Goal: Information Seeking & Learning: Find contact information

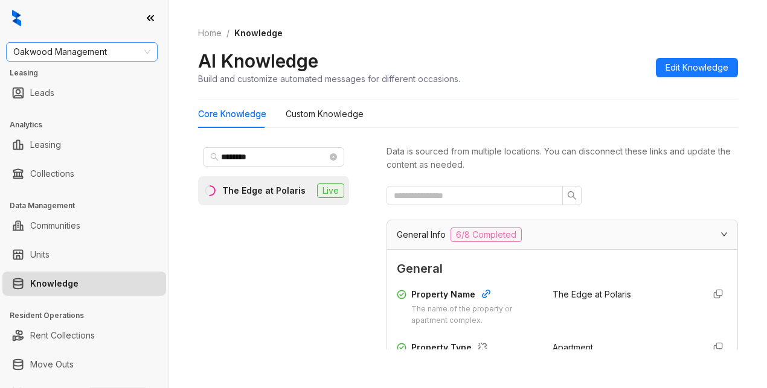
scroll to position [1026, 0]
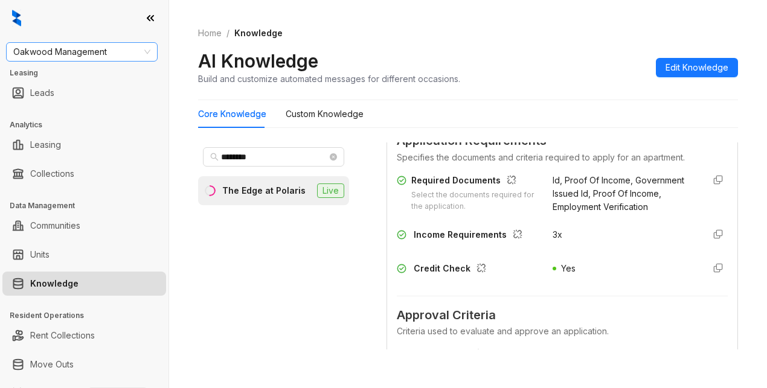
click at [110, 49] on span "Oakwood Management" at bounding box center [81, 52] width 137 height 18
click at [13, 53] on input "*********" at bounding box center [76, 52] width 126 height 18
click at [23, 57] on input "*********" at bounding box center [76, 52] width 126 height 18
type input "********"
click at [64, 75] on div "Case and Associates" at bounding box center [82, 75] width 132 height 13
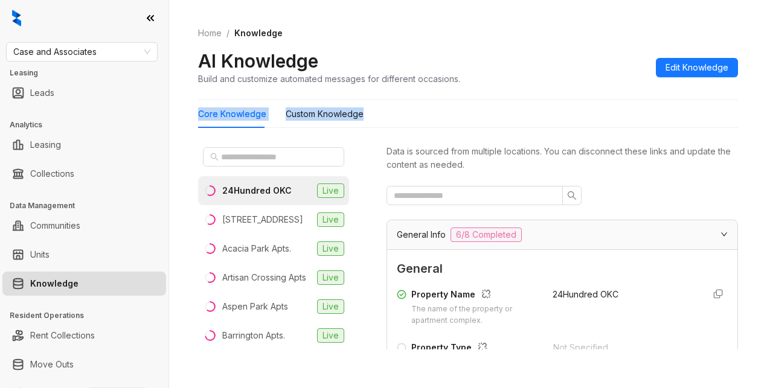
drag, startPoint x: 559, startPoint y: 101, endPoint x: 556, endPoint y: 88, distance: 13.6
click at [560, 101] on div "Home / Knowledge AI Knowledge Build and customize automated messages for differ…" at bounding box center [468, 186] width 540 height 348
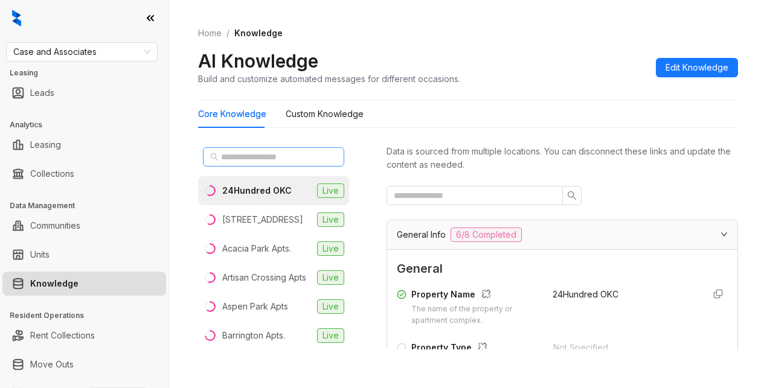
click at [246, 164] on span at bounding box center [273, 156] width 141 height 19
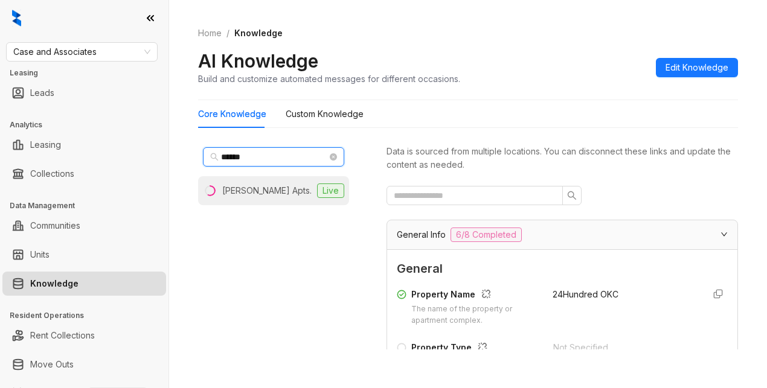
type input "******"
click at [284, 183] on li "Nickel Creek Apts. Live" at bounding box center [273, 190] width 151 height 29
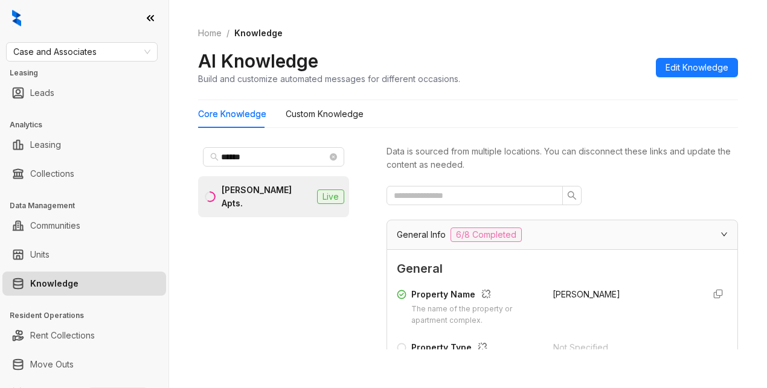
click at [623, 189] on div at bounding box center [561, 195] width 351 height 19
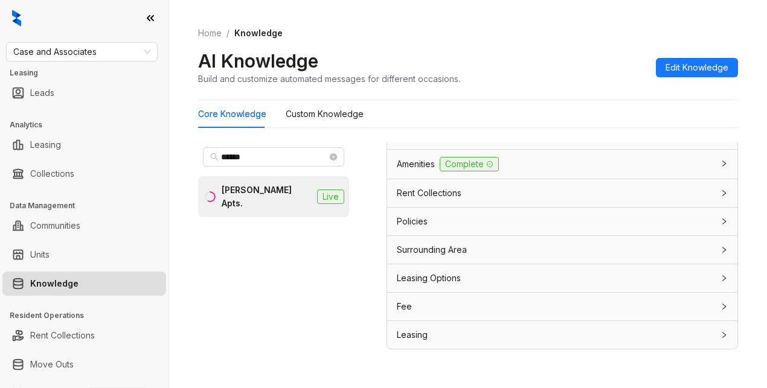
scroll to position [1086, 0]
click at [418, 280] on span "Leasing Options" at bounding box center [429, 278] width 64 height 13
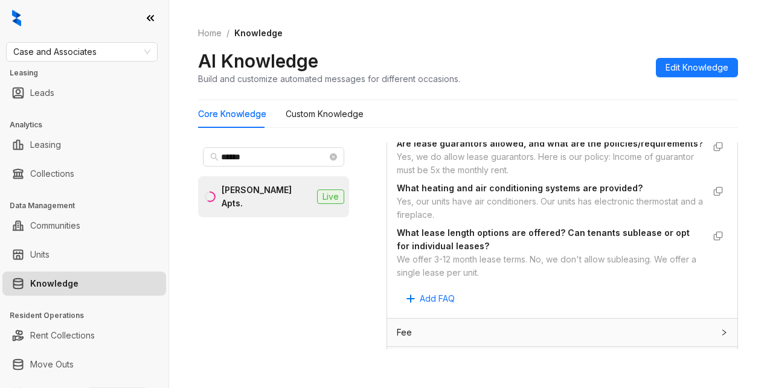
scroll to position [1277, 0]
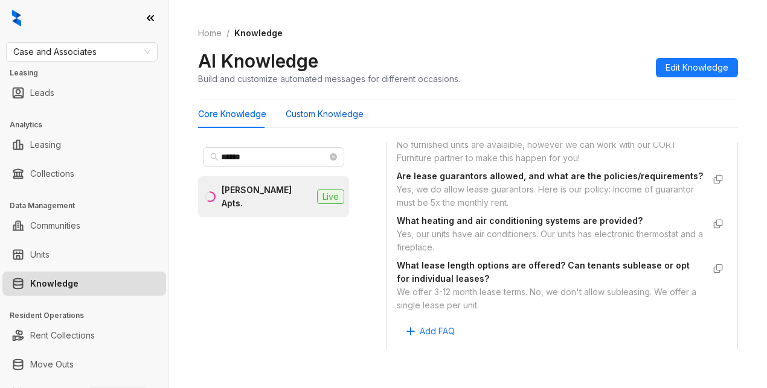
click at [321, 118] on Knowledge "Custom Knowledge" at bounding box center [324, 113] width 78 height 13
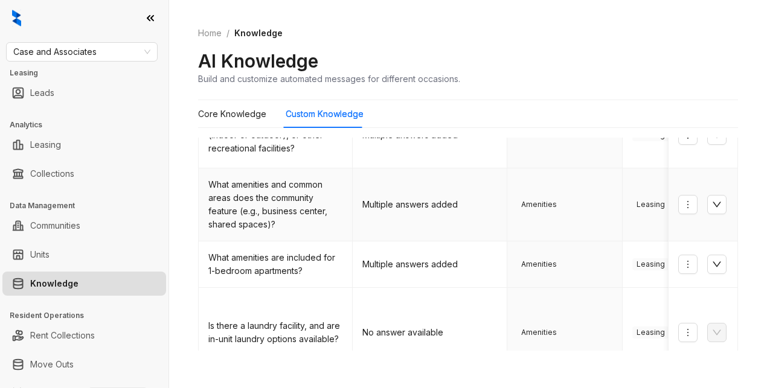
scroll to position [181, 0]
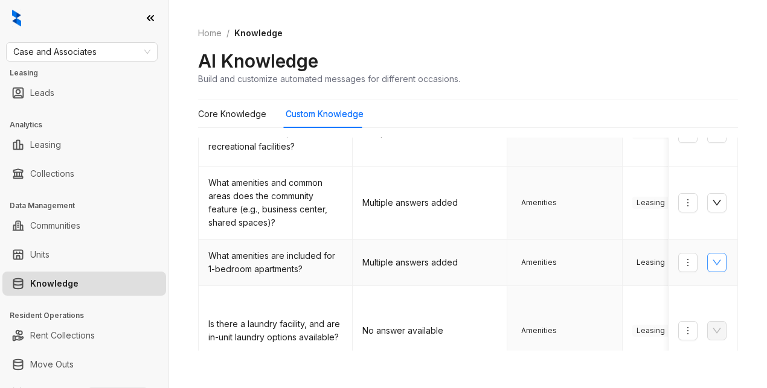
click at [712, 264] on icon "down" at bounding box center [717, 263] width 10 height 10
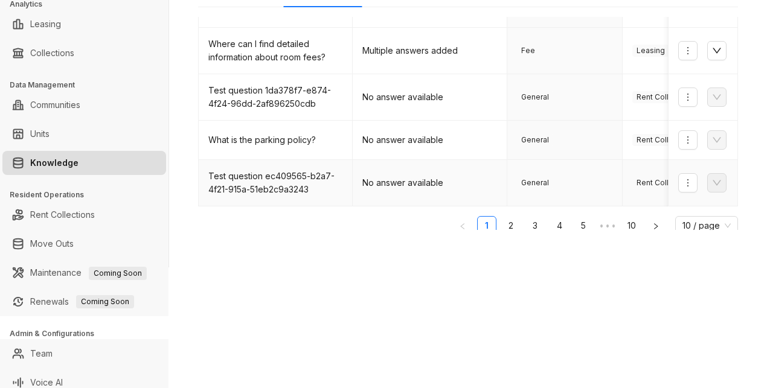
scroll to position [130, 0]
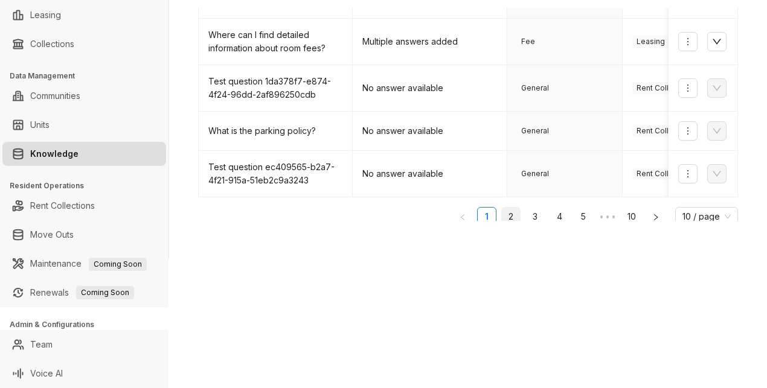
click at [502, 208] on link "2" at bounding box center [511, 217] width 18 height 18
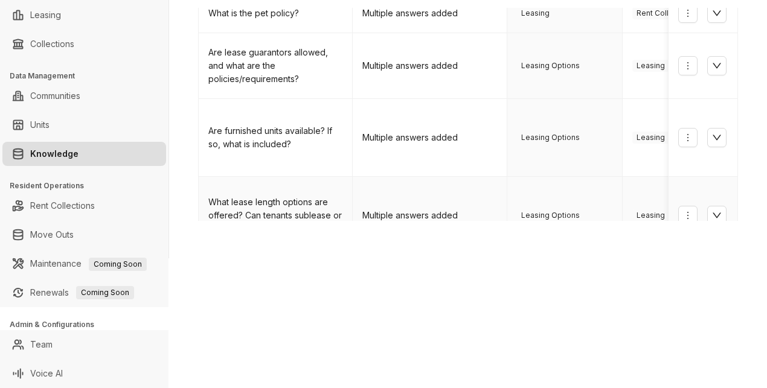
scroll to position [486, 0]
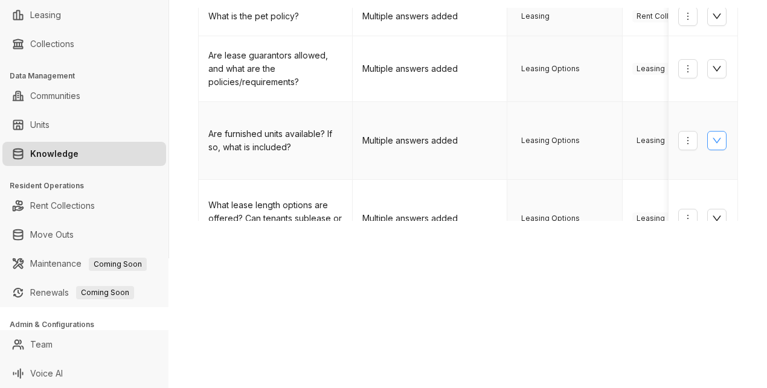
click at [712, 136] on icon "down" at bounding box center [717, 141] width 10 height 10
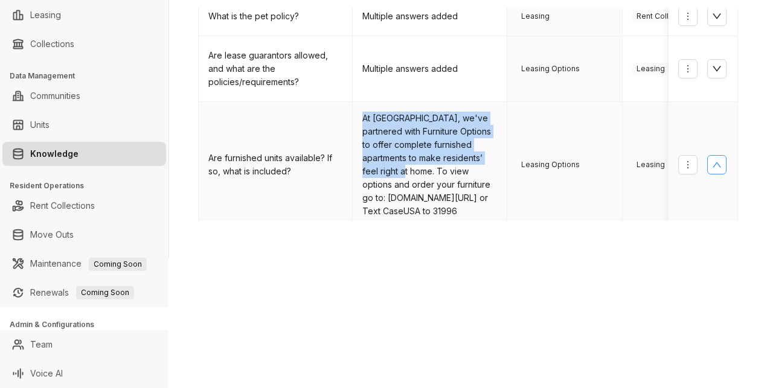
drag, startPoint x: 362, startPoint y: 111, endPoint x: 386, endPoint y: 173, distance: 66.4
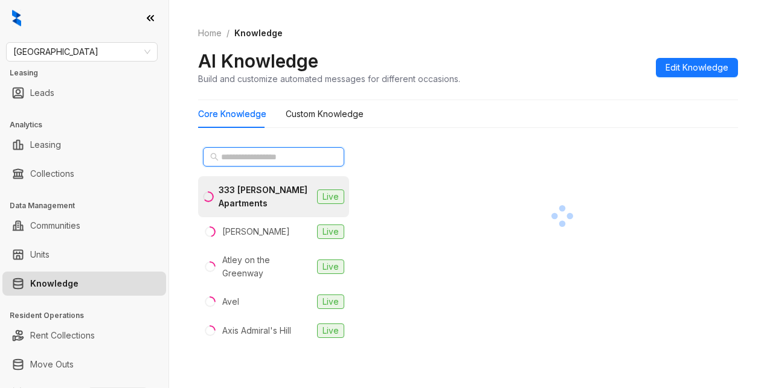
click at [246, 158] on input "text" at bounding box center [274, 156] width 106 height 13
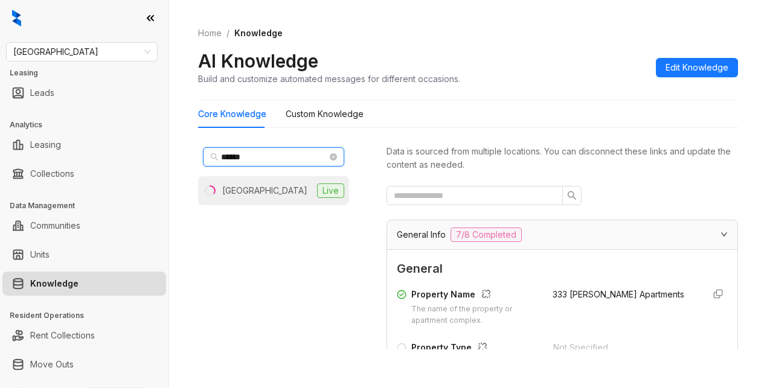
type input "******"
click at [287, 191] on li "Inwood Station Live" at bounding box center [273, 190] width 151 height 29
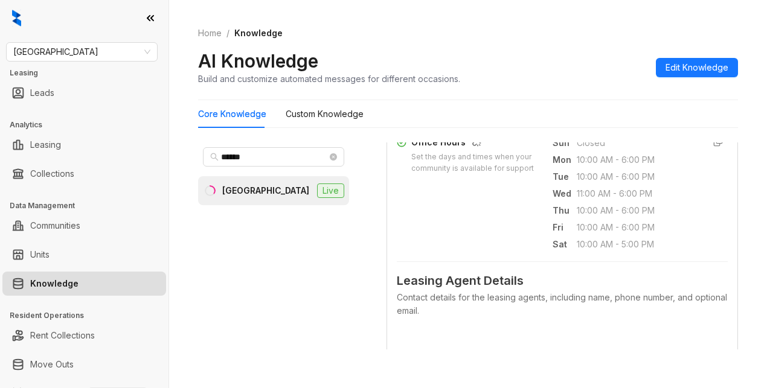
scroll to position [483, 0]
click at [543, 357] on div "Data is sourced from multiple locations. You can disconnect these links and upd…" at bounding box center [561, 250] width 351 height 217
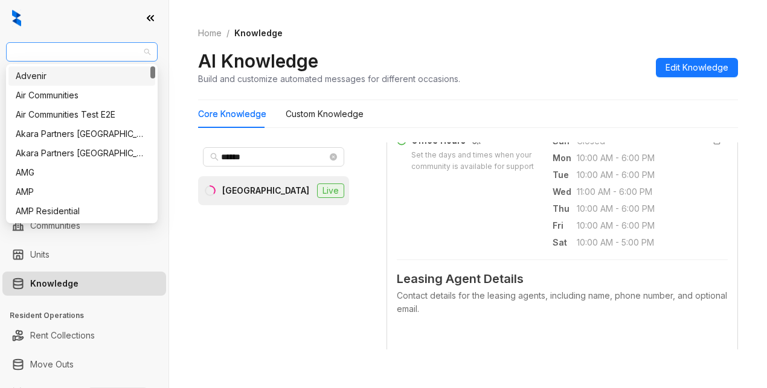
click at [72, 54] on span "Fairfield" at bounding box center [81, 52] width 137 height 18
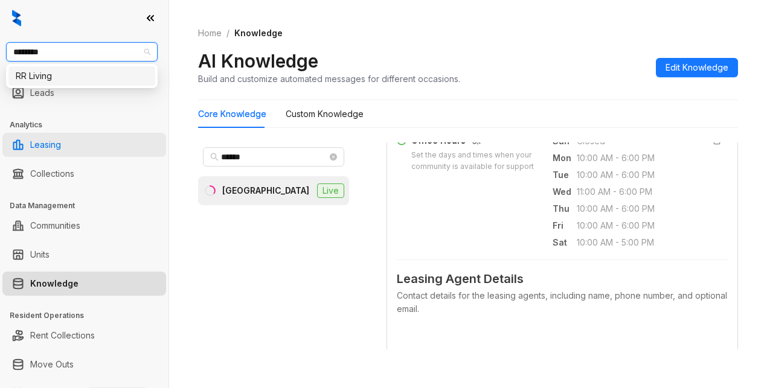
type input "*********"
click at [52, 74] on div "RR Living" at bounding box center [82, 75] width 132 height 13
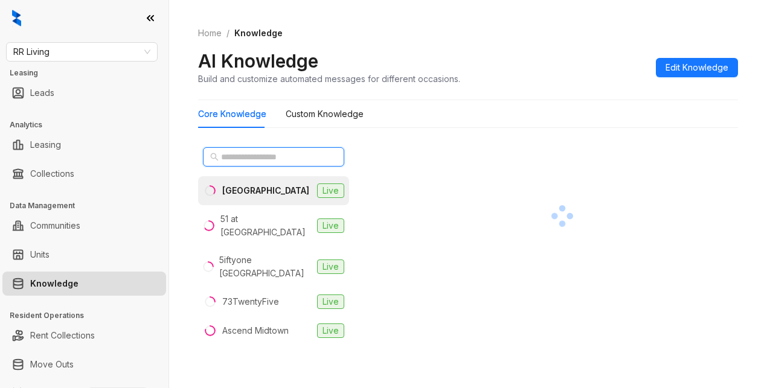
click at [240, 155] on input "text" at bounding box center [274, 156] width 106 height 13
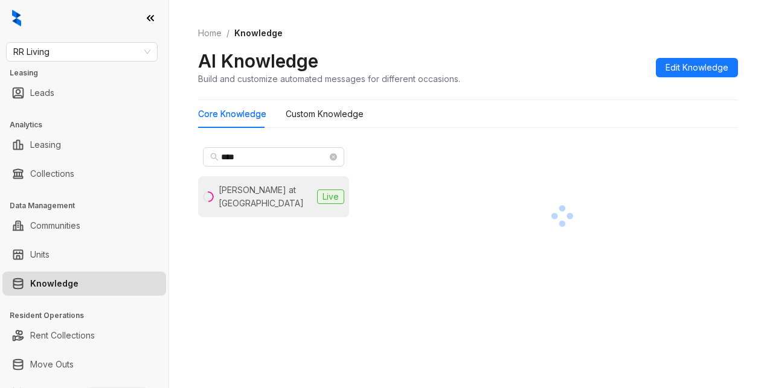
click at [221, 195] on div "[PERSON_NAME] at [GEOGRAPHIC_DATA]" at bounding box center [257, 196] width 109 height 27
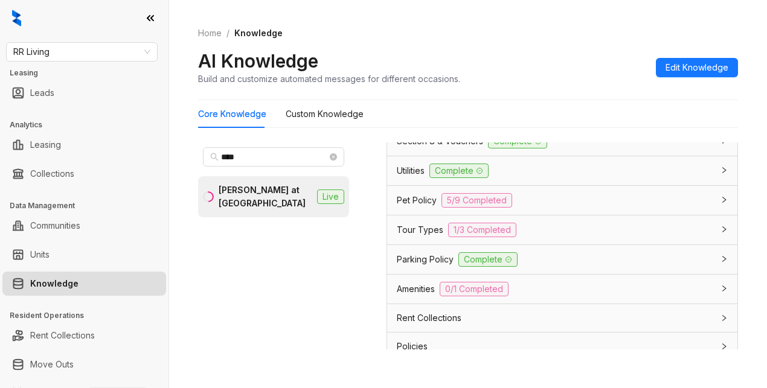
scroll to position [1025, 0]
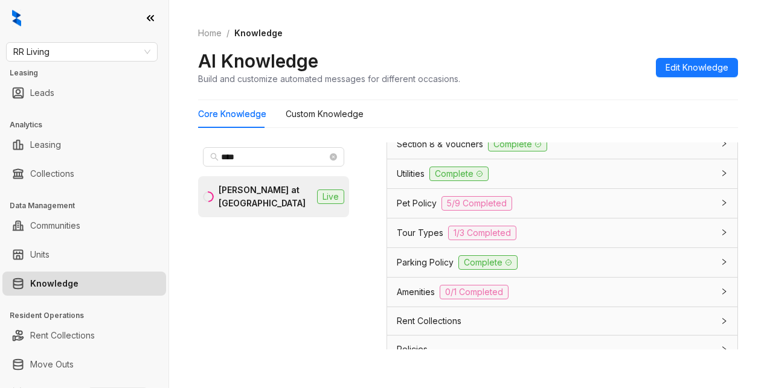
click at [431, 121] on span "Application Policy" at bounding box center [432, 114] width 71 height 13
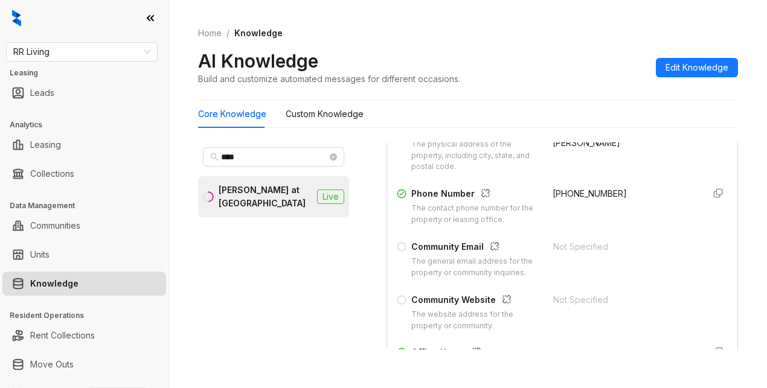
scroll to position [254, 0]
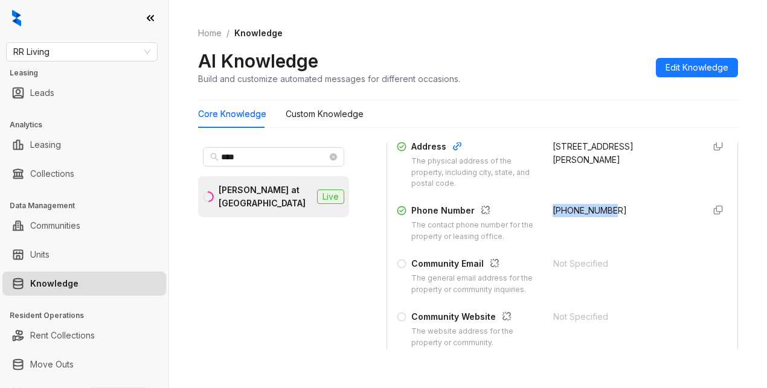
drag, startPoint x: 540, startPoint y: 219, endPoint x: 604, endPoint y: 222, distance: 64.6
click at [604, 222] on div "+14792240101" at bounding box center [622, 223] width 141 height 39
copy span "+14792240101"
click at [583, 269] on div "Not Specified" at bounding box center [624, 263] width 142 height 13
click at [546, 59] on div "AI Knowledge Build and customize automated messages for different occasions. Ed…" at bounding box center [468, 67] width 540 height 36
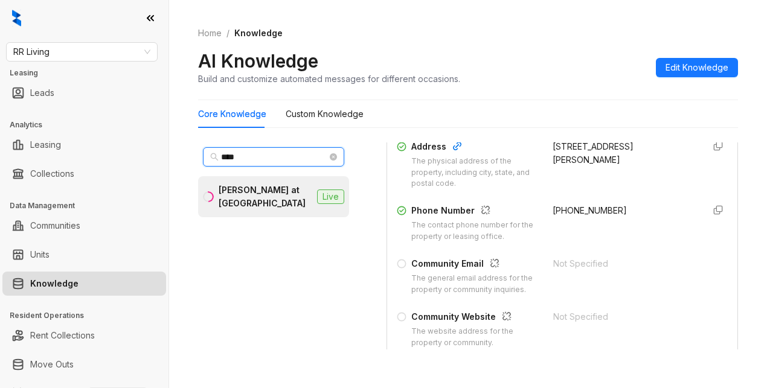
click at [245, 155] on input "****" at bounding box center [274, 156] width 106 height 13
drag, startPoint x: 245, startPoint y: 155, endPoint x: 208, endPoint y: 156, distance: 37.4
click at [208, 156] on span "****" at bounding box center [273, 156] width 141 height 19
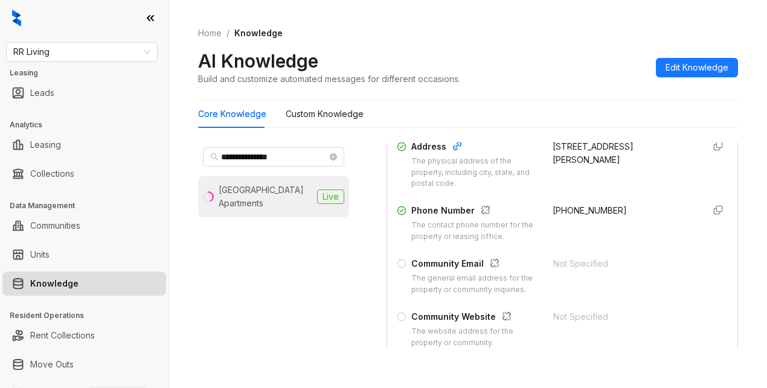
click at [292, 193] on div "White Oak Estates Apartments" at bounding box center [265, 196] width 94 height 27
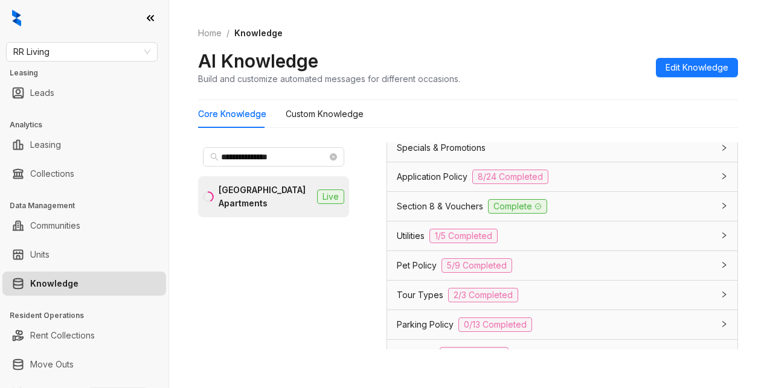
scroll to position [1026, 0]
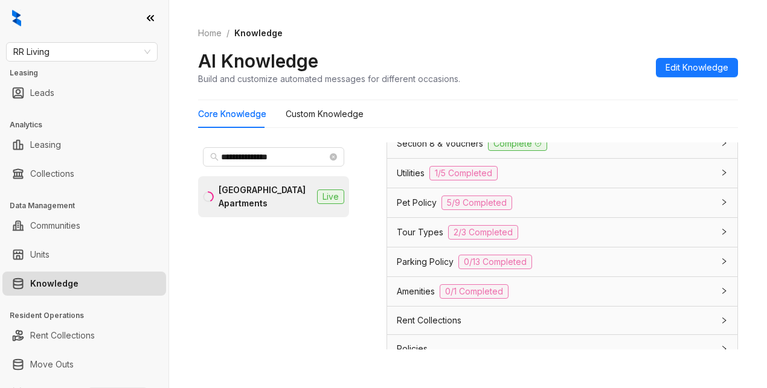
click at [439, 121] on span "Application Policy" at bounding box center [432, 113] width 71 height 13
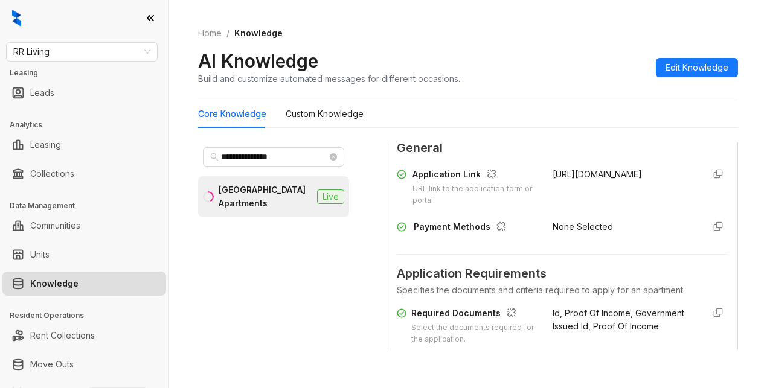
drag, startPoint x: 537, startPoint y: 219, endPoint x: 643, endPoint y: 239, distance: 108.1
click at [648, 206] on div "Application Link URL link to the application form or portal. https://whiteoakes…" at bounding box center [562, 187] width 331 height 39
copy span "https://whiteoakestatesms.securecafe.com/onlineleasing"
click at [585, 86] on div "Home / Knowledge AI Knowledge Build and customize automated messages for differ…" at bounding box center [468, 56] width 540 height 88
click at [575, 65] on div "AI Knowledge Build and customize automated messages for different occasions. Ed…" at bounding box center [468, 67] width 540 height 36
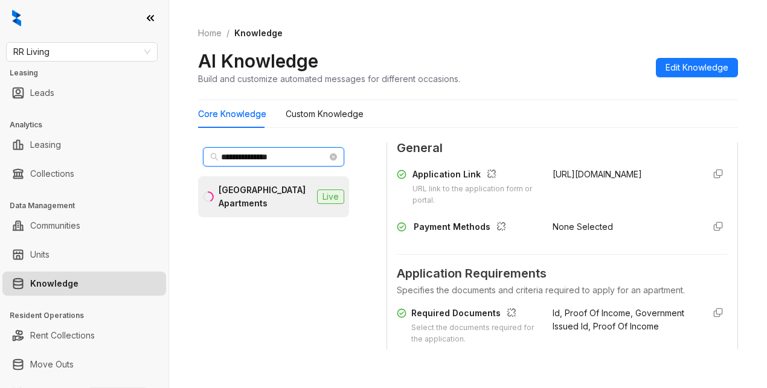
drag, startPoint x: 307, startPoint y: 158, endPoint x: 219, endPoint y: 191, distance: 94.4
click at [197, 165] on div "**********" at bounding box center [468, 194] width 598 height 388
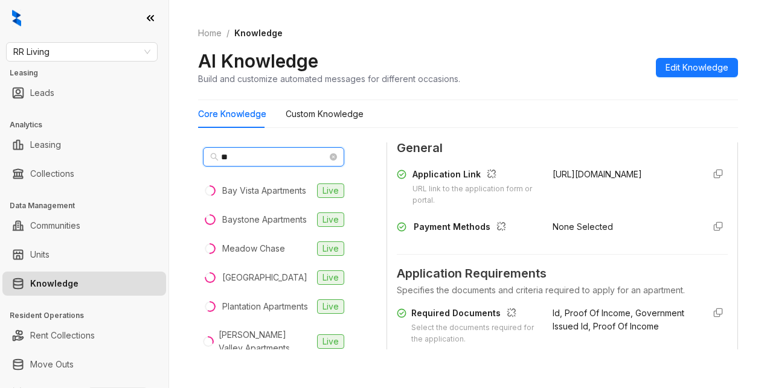
type input "**"
drag, startPoint x: 75, startPoint y: 41, endPoint x: -26, endPoint y: 39, distance: 100.8
click at [0, 39] on html "RR Living Leasing Leads Analytics Leasing Collections Data Management Communiti…" at bounding box center [383, 194] width 767 height 388
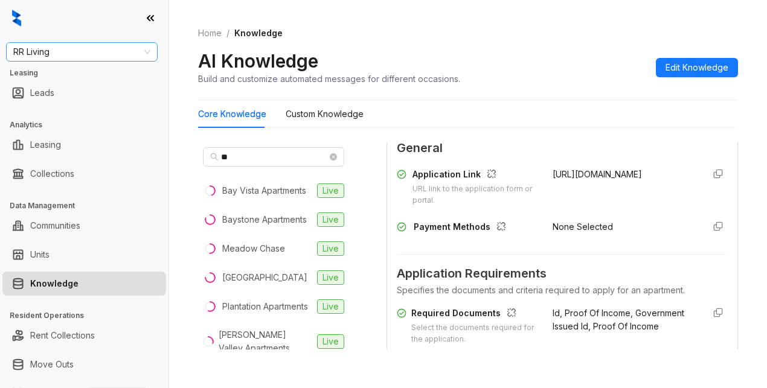
click at [69, 49] on span "RR Living" at bounding box center [81, 52] width 137 height 18
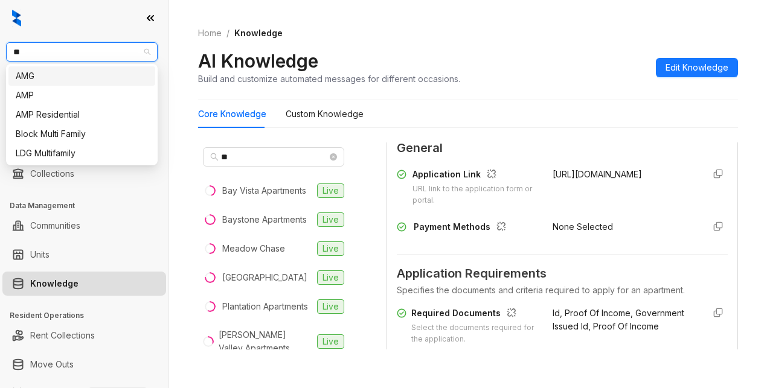
type input "***"
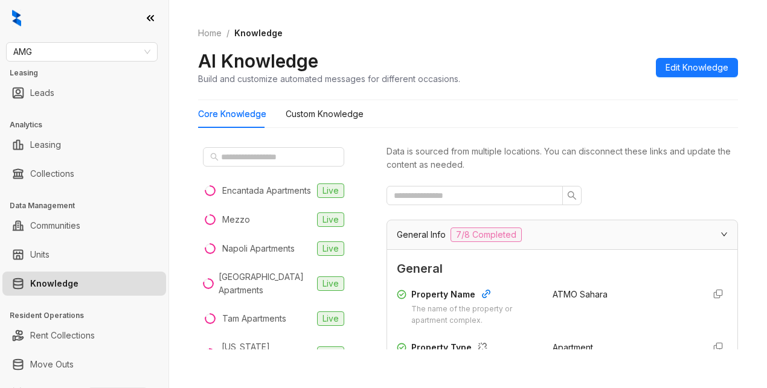
drag, startPoint x: 575, startPoint y: 265, endPoint x: 570, endPoint y: 258, distance: 8.6
click at [575, 265] on span "General" at bounding box center [562, 269] width 331 height 19
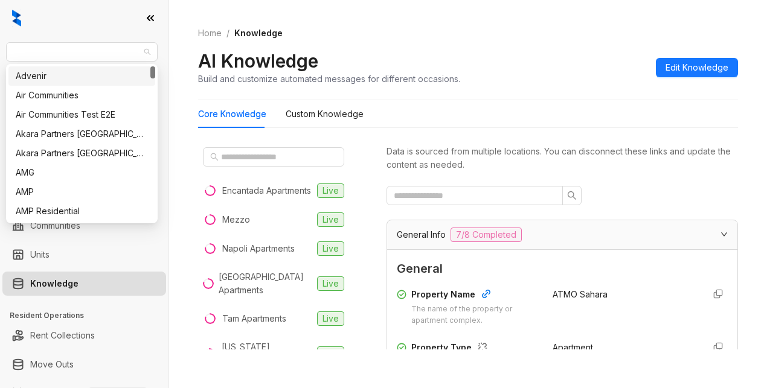
drag, startPoint x: 52, startPoint y: 48, endPoint x: -41, endPoint y: 39, distance: 93.4
click at [0, 39] on html "AMG Leasing Leads Analytics Leasing Collections Data Management Communities Uni…" at bounding box center [383, 194] width 767 height 388
click at [95, 48] on span "AMG" at bounding box center [81, 52] width 137 height 18
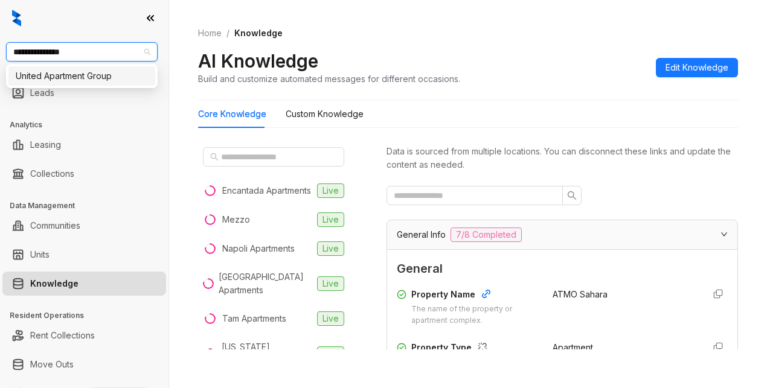
type input "**********"
click at [92, 74] on div "United Apartment Group" at bounding box center [82, 75] width 132 height 13
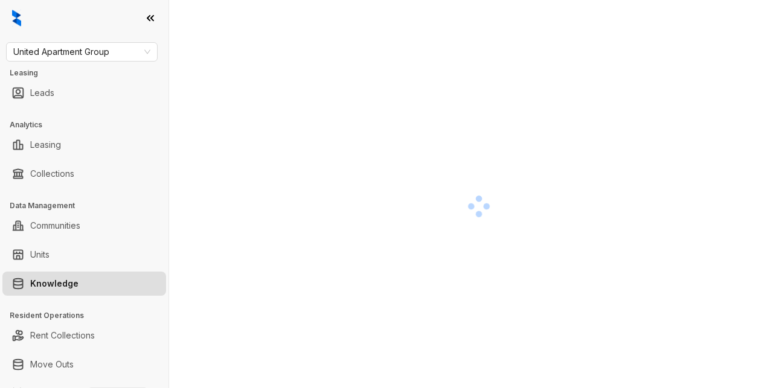
click at [601, 108] on div at bounding box center [478, 206] width 561 height 388
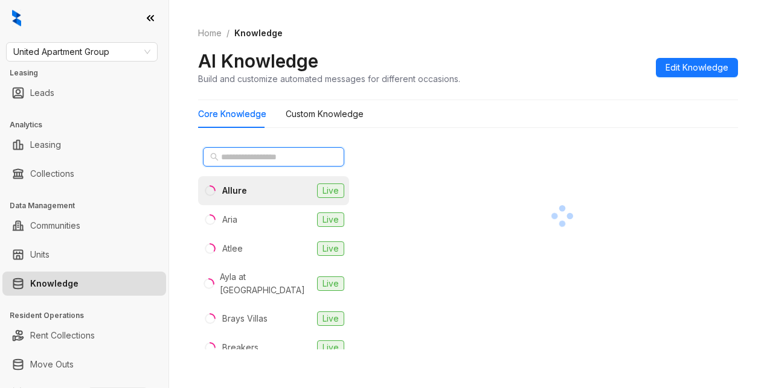
click at [232, 152] on input "text" at bounding box center [274, 156] width 106 height 13
click at [632, 132] on div "Core Knowledge Custom Knowledge Allure Live Aria Live Atlee Live Ayla at [GEOGR…" at bounding box center [468, 230] width 540 height 260
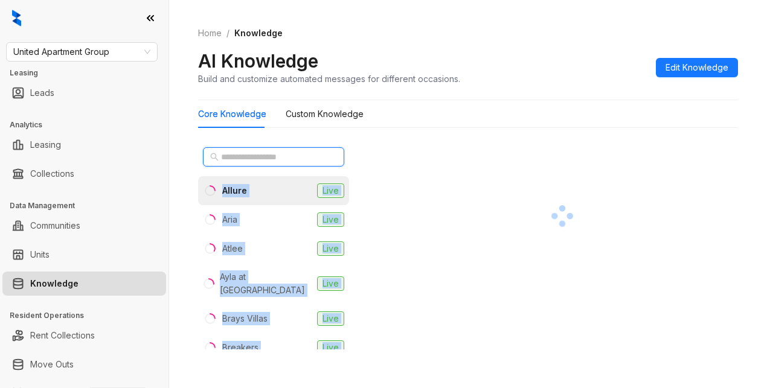
click at [250, 159] on input "text" at bounding box center [274, 156] width 106 height 13
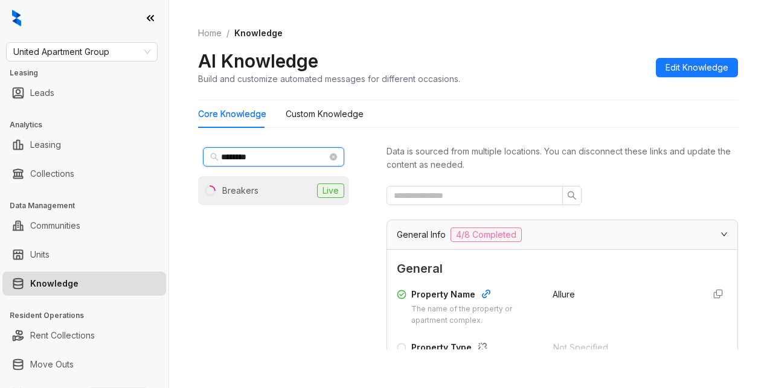
type input "********"
click at [264, 191] on li "Breakers Live" at bounding box center [273, 190] width 151 height 29
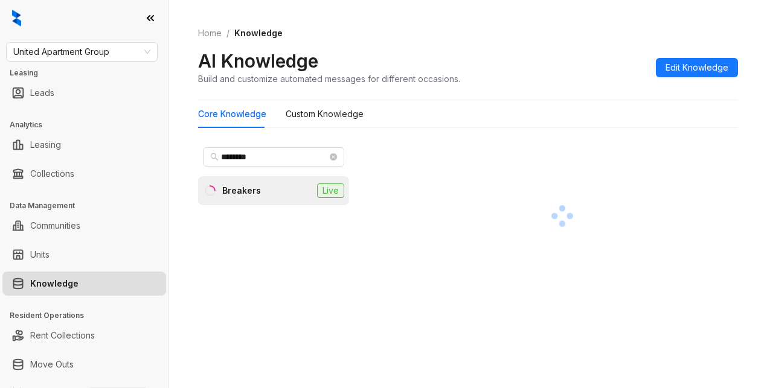
click at [555, 119] on div "Core Knowledge Custom Knowledge" at bounding box center [468, 114] width 540 height 28
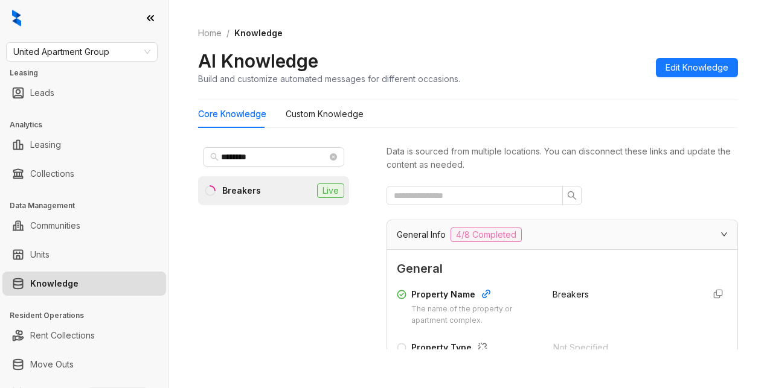
click at [629, 196] on div at bounding box center [561, 195] width 351 height 19
click at [623, 294] on div "Breakers" at bounding box center [622, 307] width 141 height 39
click at [616, 191] on div at bounding box center [561, 195] width 351 height 19
click at [321, 110] on Knowledge "Custom Knowledge" at bounding box center [324, 113] width 78 height 13
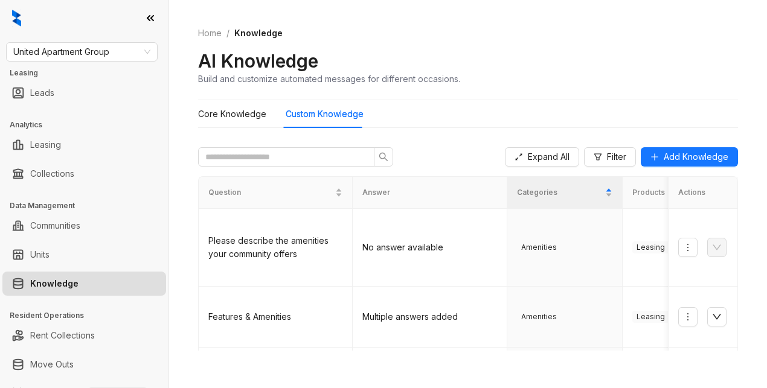
click at [566, 59] on div "AI Knowledge Build and customize automated messages for different occasions." at bounding box center [468, 67] width 540 height 36
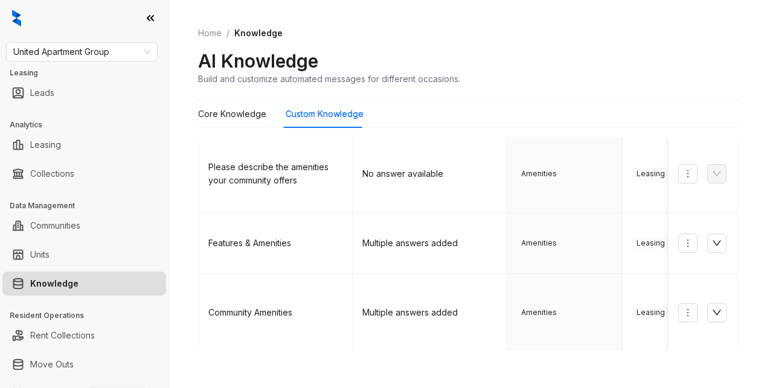
scroll to position [60, 0]
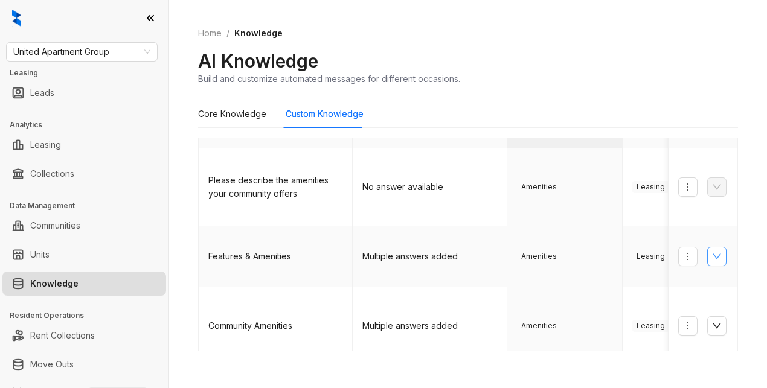
click at [707, 247] on button "button" at bounding box center [716, 256] width 19 height 19
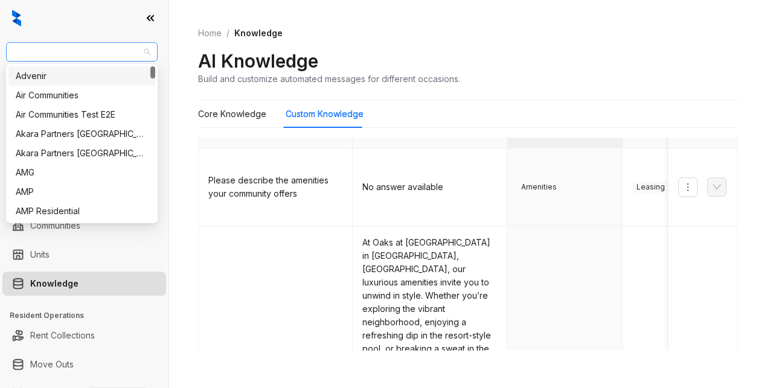
click at [109, 47] on span "United Apartment Group" at bounding box center [81, 52] width 137 height 18
type input "**"
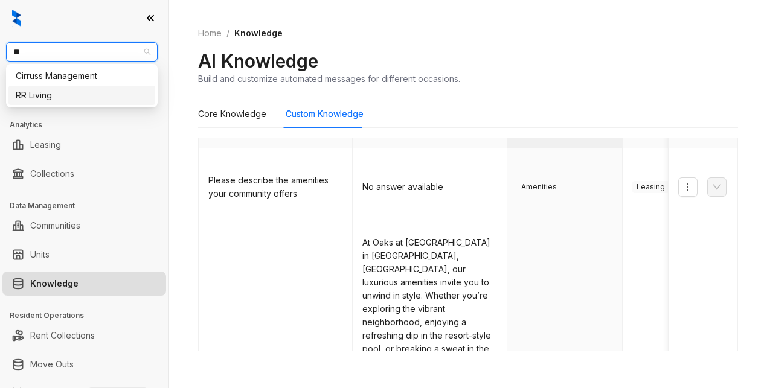
click at [51, 92] on div "RR Living" at bounding box center [82, 95] width 132 height 13
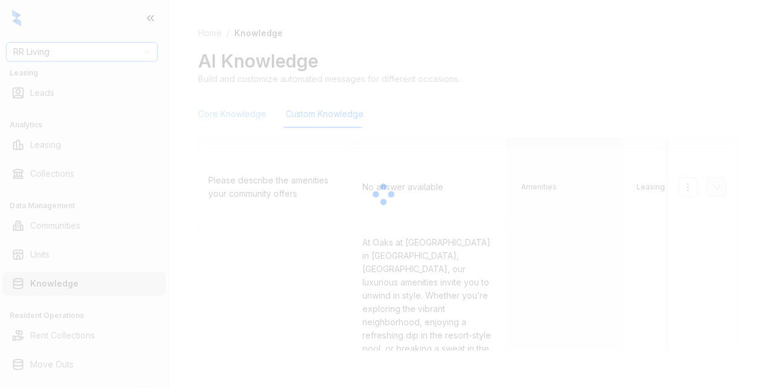
click at [241, 120] on div at bounding box center [383, 194] width 767 height 388
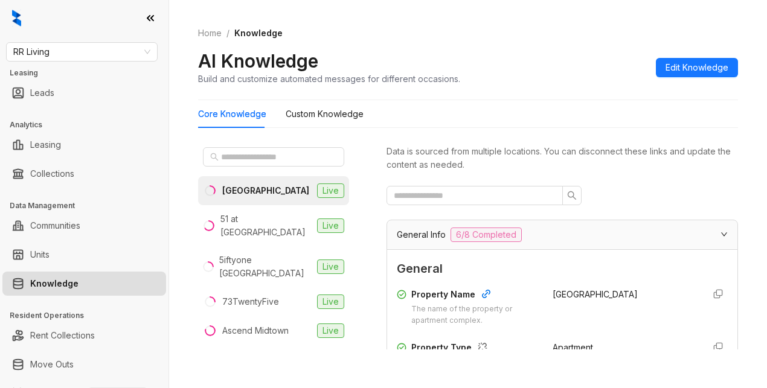
click at [572, 51] on div "AI Knowledge Build and customize automated messages for different occasions. Ed…" at bounding box center [468, 67] width 540 height 36
click at [246, 160] on input "text" at bounding box center [274, 156] width 106 height 13
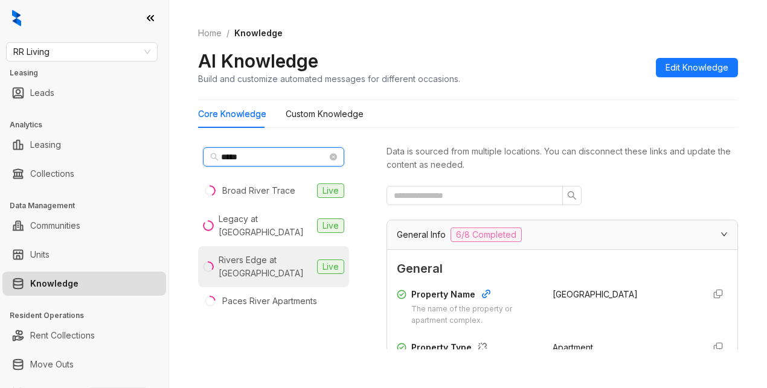
type input "*****"
click at [276, 264] on div "Rivers Edge at Carolina Stadium" at bounding box center [265, 267] width 94 height 27
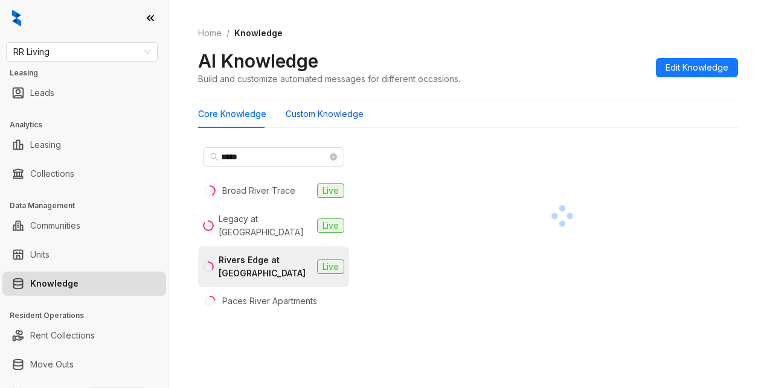
click at [321, 113] on Knowledge "Custom Knowledge" at bounding box center [324, 113] width 78 height 13
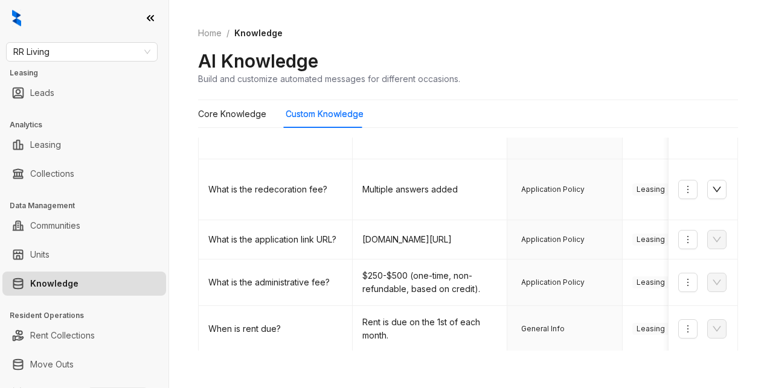
scroll to position [526, 0]
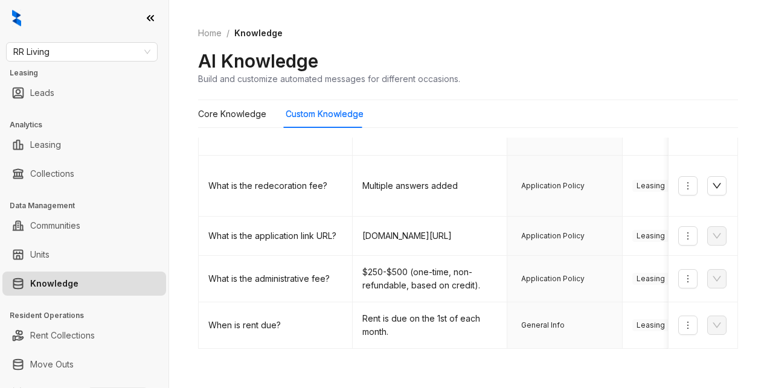
click at [502, 359] on link "2" at bounding box center [511, 368] width 18 height 18
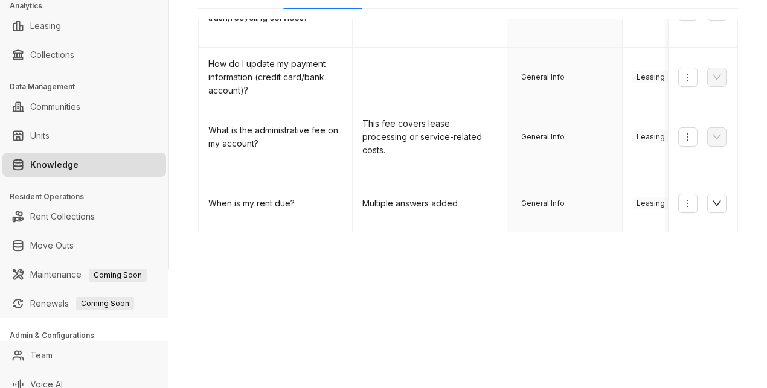
scroll to position [130, 0]
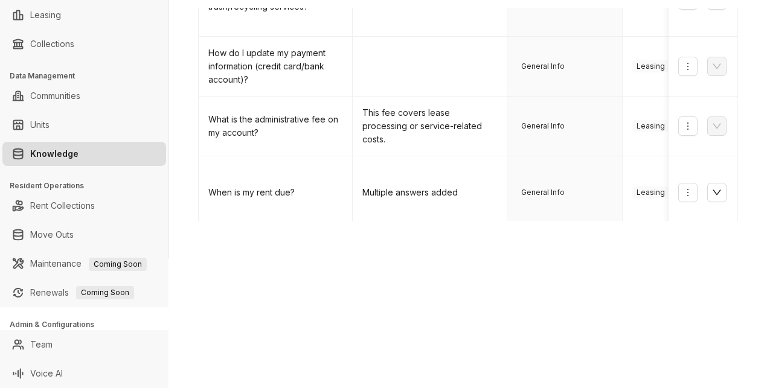
click at [477, 330] on link "1" at bounding box center [486, 339] width 18 height 18
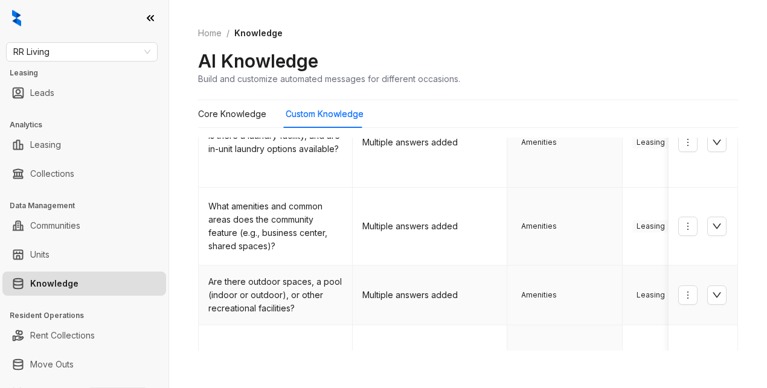
scroll to position [60, 0]
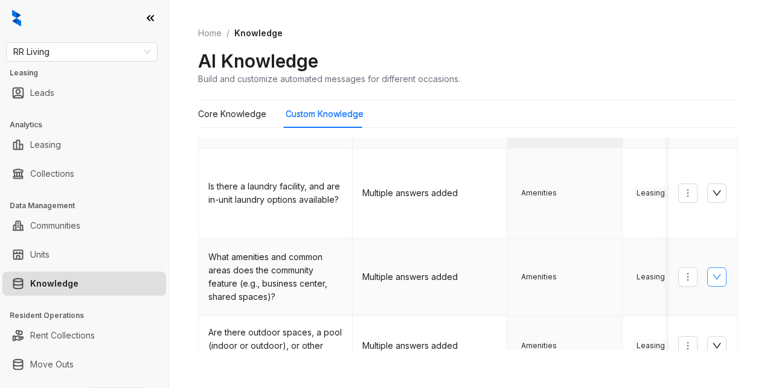
click at [712, 275] on icon "down" at bounding box center [716, 277] width 8 height 5
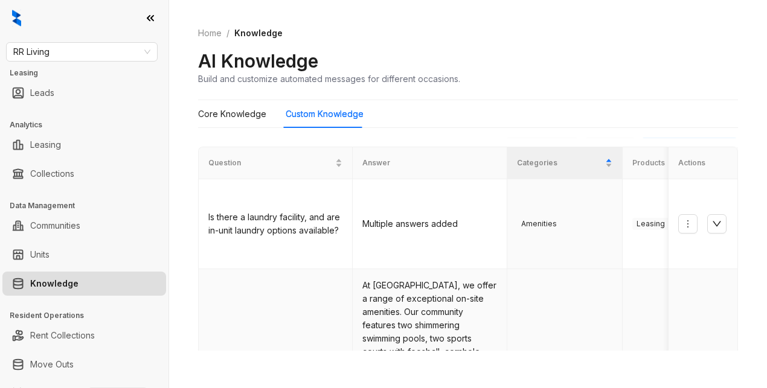
scroll to position [0, 0]
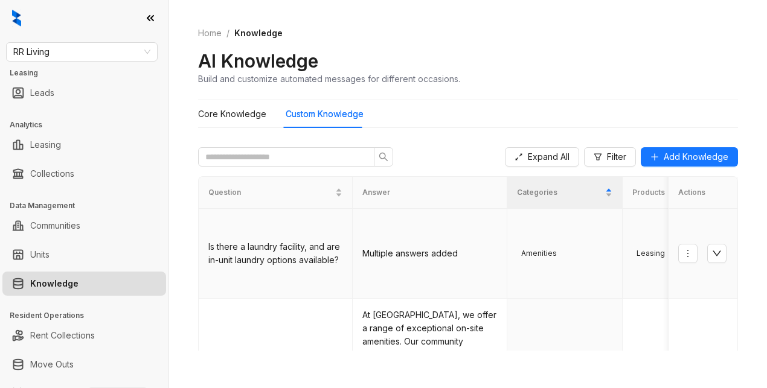
click at [710, 244] on td at bounding box center [702, 254] width 69 height 90
click at [712, 249] on icon "down" at bounding box center [717, 254] width 10 height 10
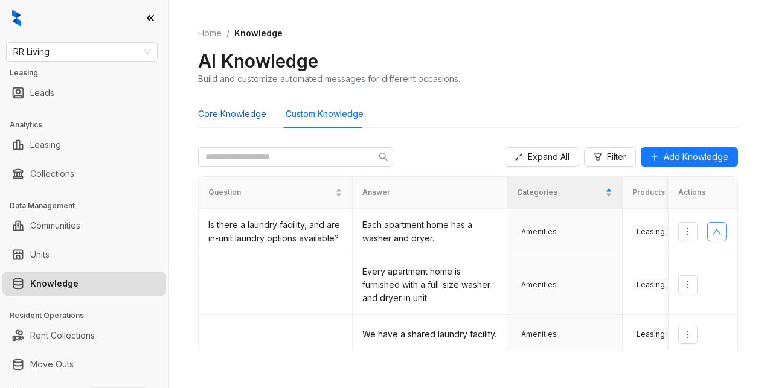
click at [246, 115] on Knowledge "Core Knowledge" at bounding box center [232, 113] width 68 height 13
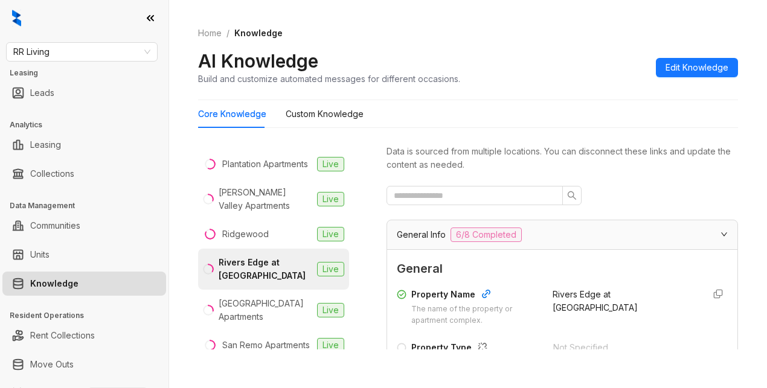
scroll to position [785, 0]
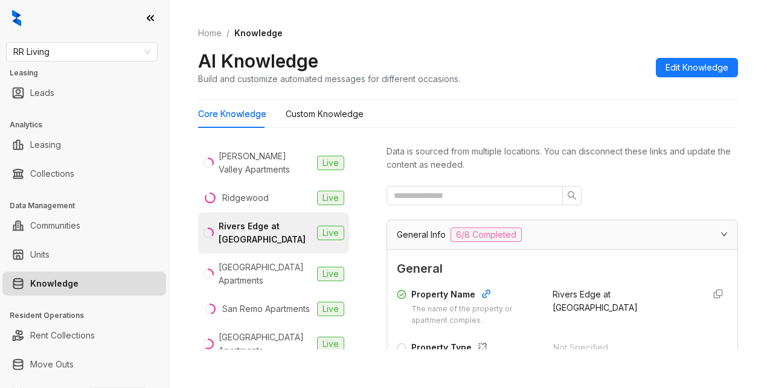
click at [287, 246] on div "Rivers Edge at Carolina Stadium" at bounding box center [265, 233] width 94 height 27
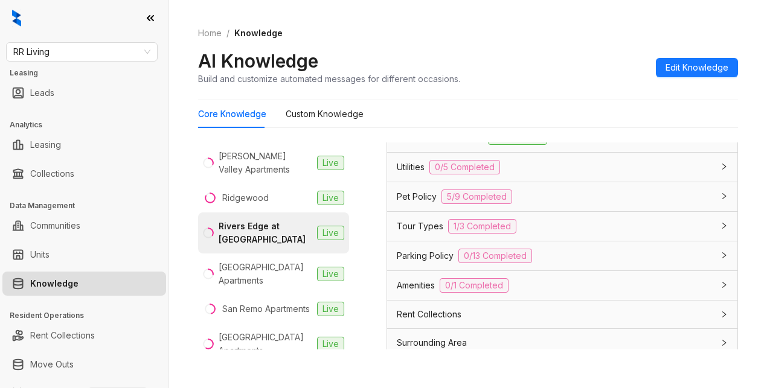
scroll to position [1086, 0]
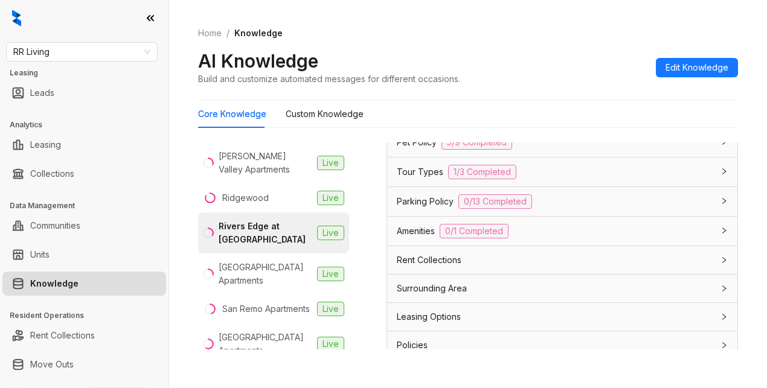
click at [407, 208] on span "Parking Policy" at bounding box center [425, 201] width 57 height 13
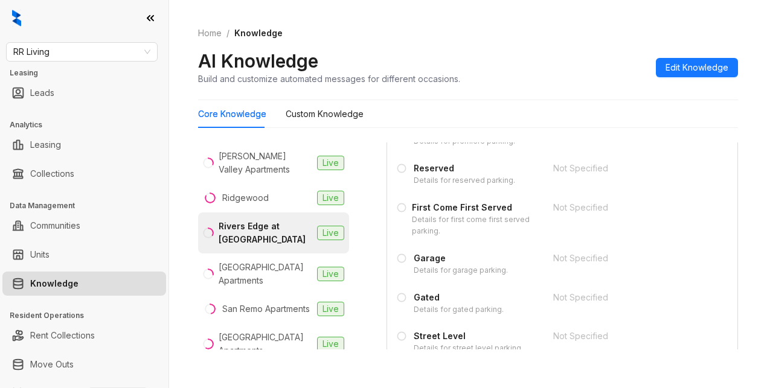
scroll to position [1587, 0]
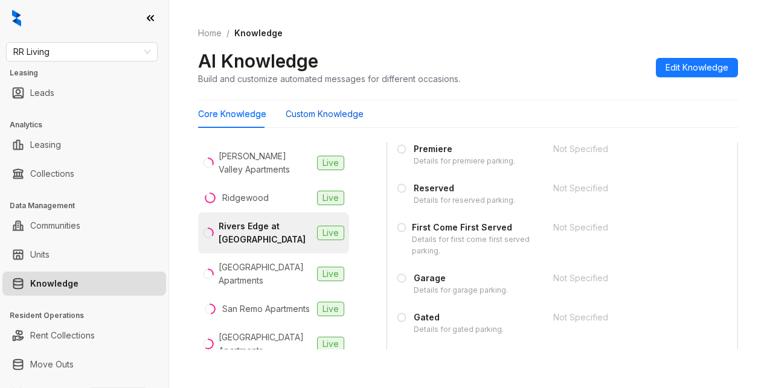
click at [348, 115] on Knowledge "Custom Knowledge" at bounding box center [324, 113] width 78 height 13
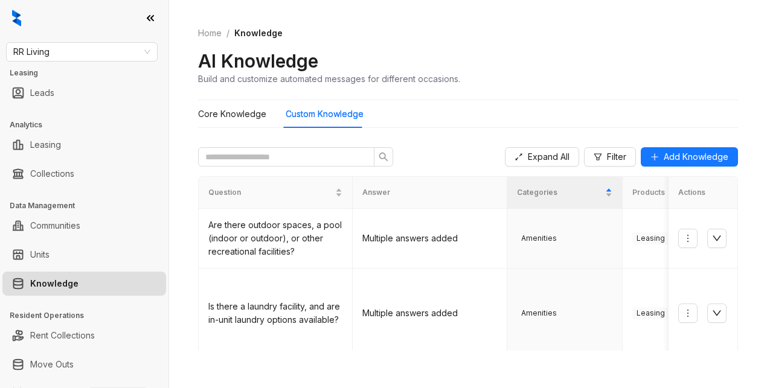
click at [555, 63] on div "AI Knowledge Build and customize automated messages for different occasions." at bounding box center [468, 67] width 540 height 36
click at [88, 43] on span "RR Living" at bounding box center [81, 52] width 137 height 18
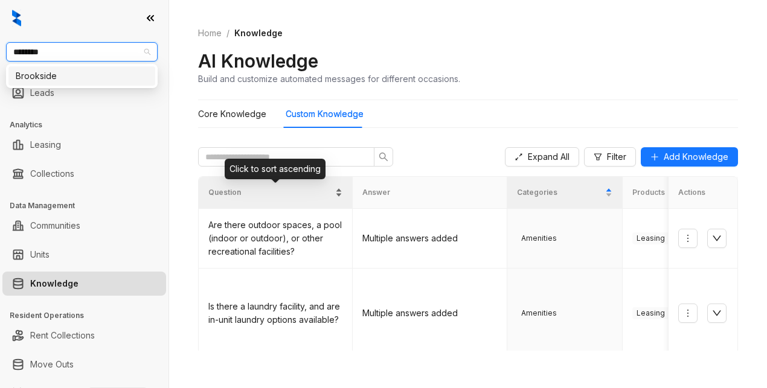
type input "*********"
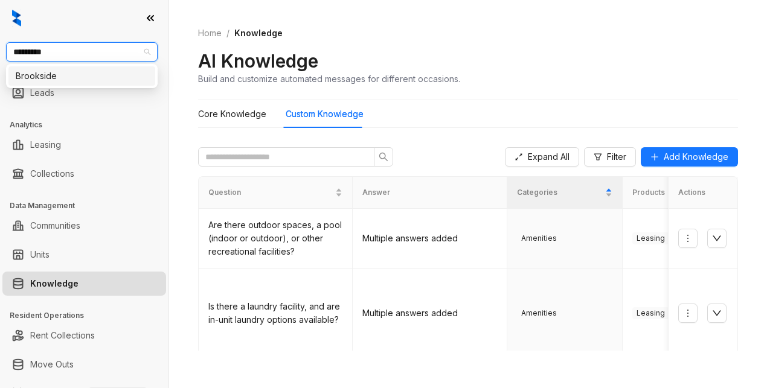
click at [92, 81] on div "Brookside" at bounding box center [82, 75] width 132 height 13
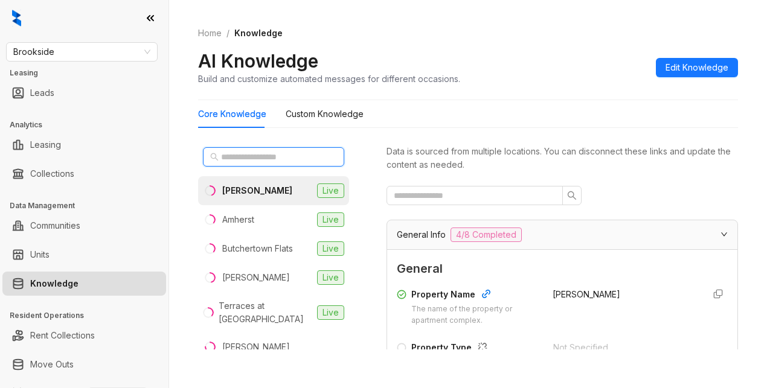
click at [250, 150] on input "text" at bounding box center [274, 156] width 106 height 13
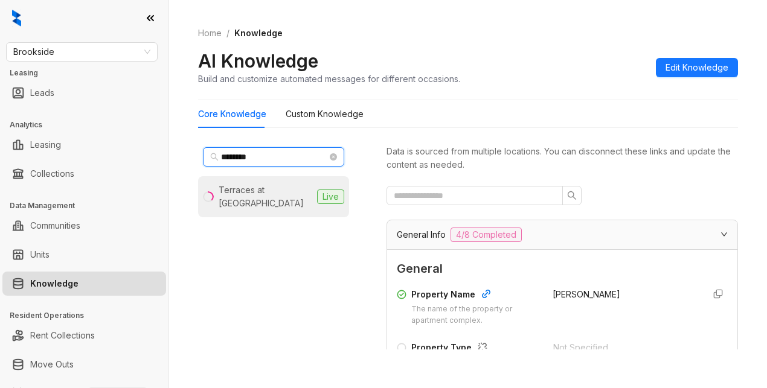
type input "********"
click at [263, 198] on div "Terraces at [GEOGRAPHIC_DATA]" at bounding box center [265, 196] width 94 height 27
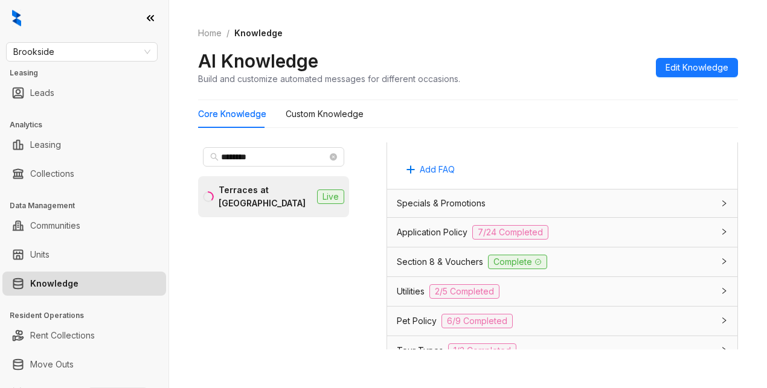
scroll to position [845, 0]
click at [460, 209] on span "Specials & Promotions" at bounding box center [441, 202] width 89 height 13
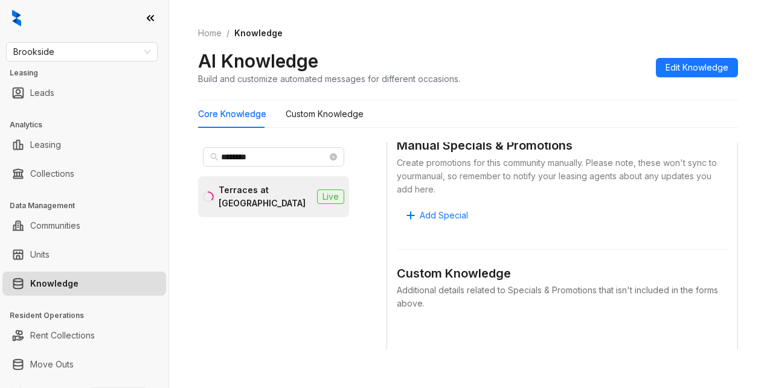
scroll to position [1026, 0]
drag, startPoint x: 566, startPoint y: 49, endPoint x: 529, endPoint y: 71, distance: 43.1
click at [565, 49] on div "Home / Knowledge AI Knowledge Build and customize automated messages for differ…" at bounding box center [468, 56] width 540 height 88
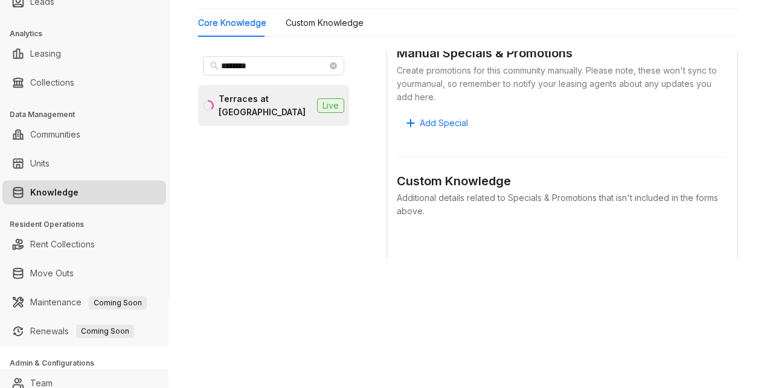
scroll to position [130, 0]
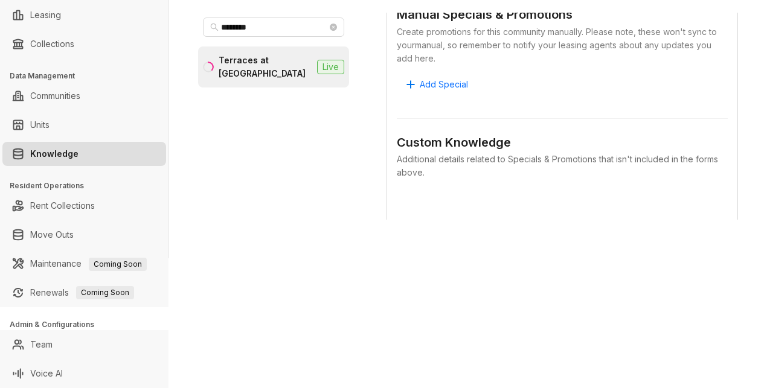
click at [581, 254] on div "Home / Knowledge AI Knowledge Build and customize automated messages for differ…" at bounding box center [468, 64] width 598 height 388
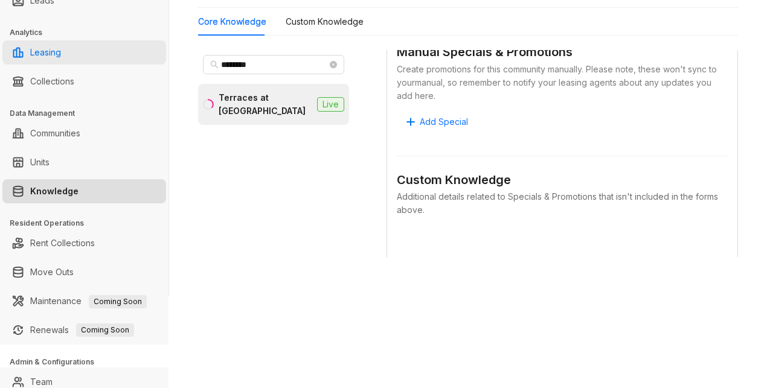
scroll to position [0, 0]
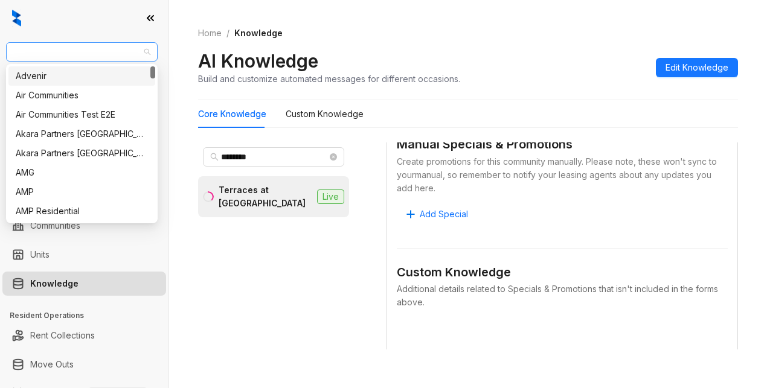
click at [89, 57] on span "Brookside" at bounding box center [81, 52] width 137 height 18
click at [62, 47] on span "Brookside" at bounding box center [81, 52] width 137 height 18
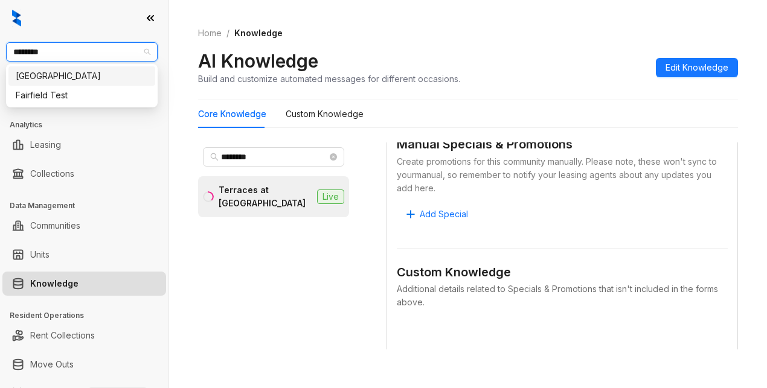
type input "*********"
click at [36, 74] on div "[GEOGRAPHIC_DATA]" at bounding box center [82, 75] width 132 height 13
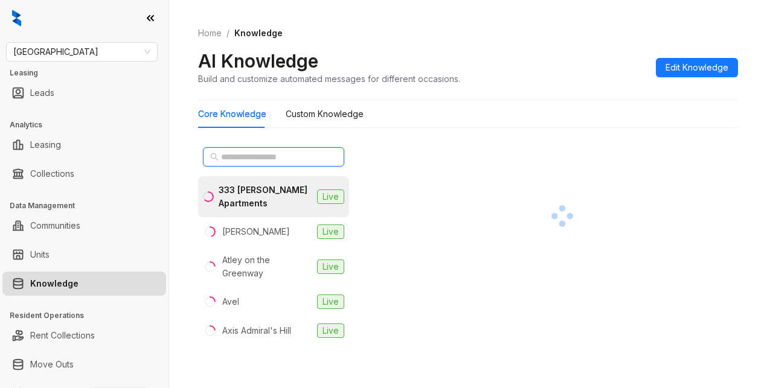
click at [231, 153] on input "text" at bounding box center [274, 156] width 106 height 13
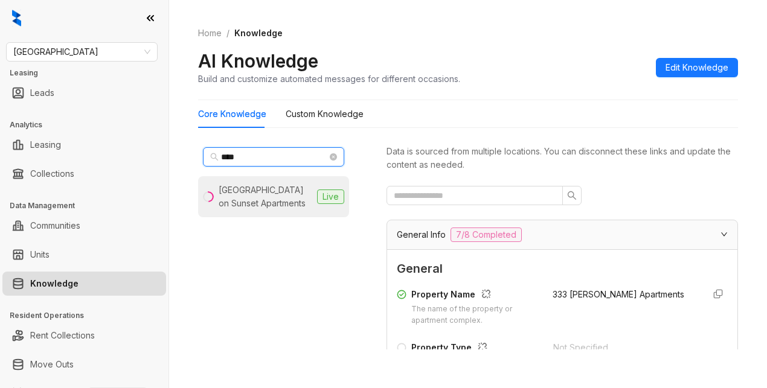
type input "****"
click at [258, 198] on div "Rock Peak on Sunset Apartments" at bounding box center [265, 196] width 94 height 27
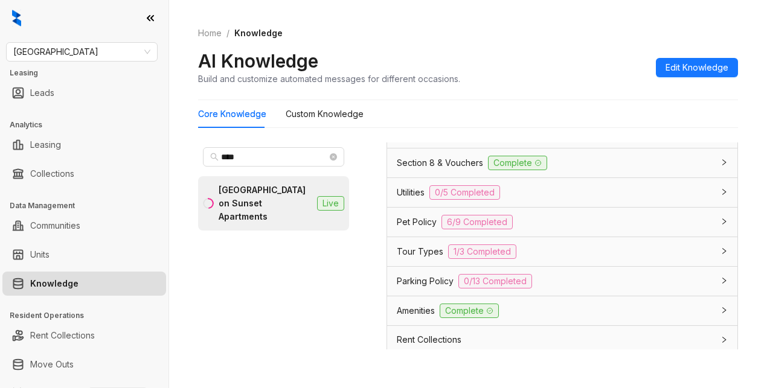
scroll to position [939, 0]
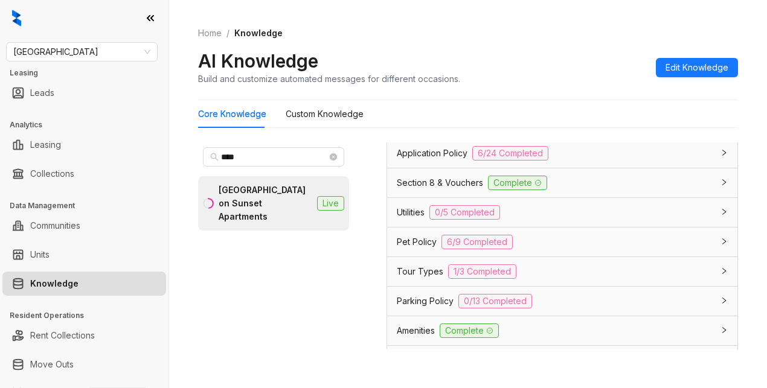
click at [418, 160] on span "Application Policy" at bounding box center [432, 153] width 71 height 13
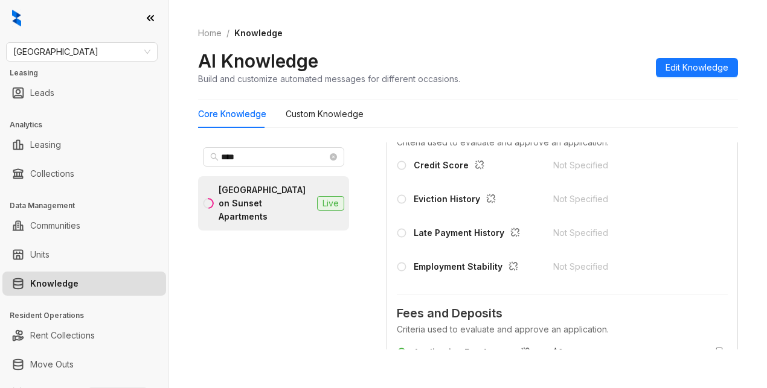
scroll to position [1301, 0]
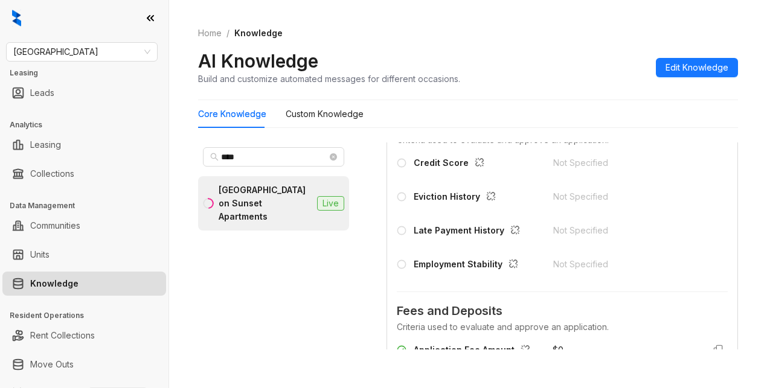
click at [577, 271] on div "Not Specified" at bounding box center [624, 264] width 142 height 13
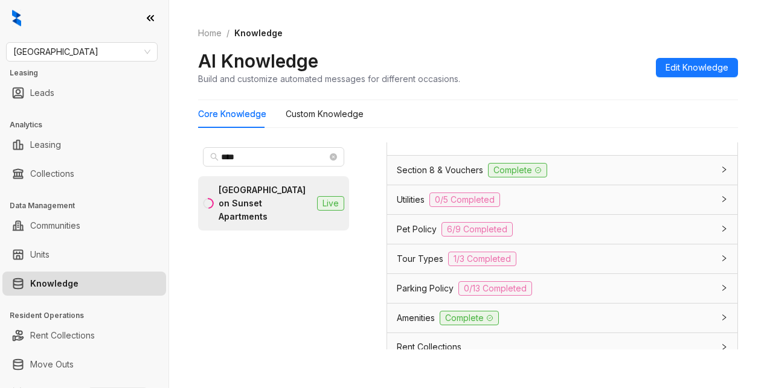
scroll to position [2508, 0]
click at [470, 175] on span "Section 8 & Vouchers" at bounding box center [440, 168] width 86 height 13
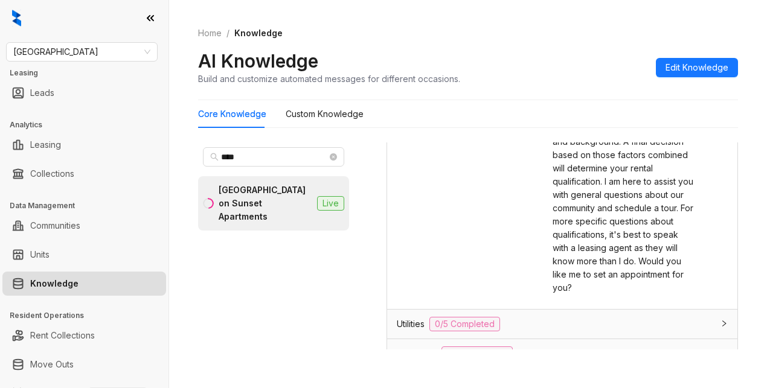
scroll to position [2930, 0]
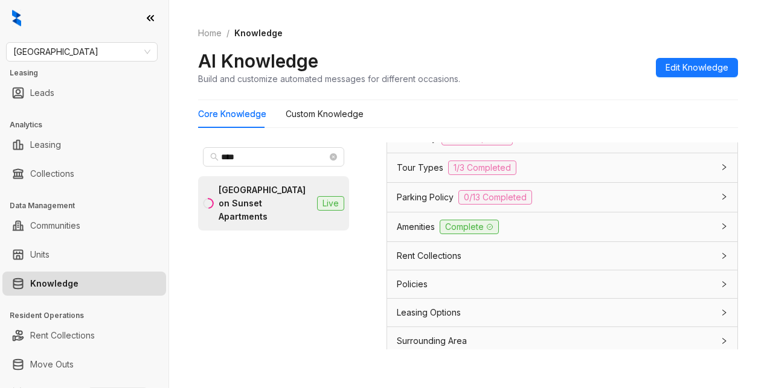
click at [568, 86] on div "Home / Knowledge AI Knowledge Build and customize automated messages for differ…" at bounding box center [468, 56] width 540 height 88
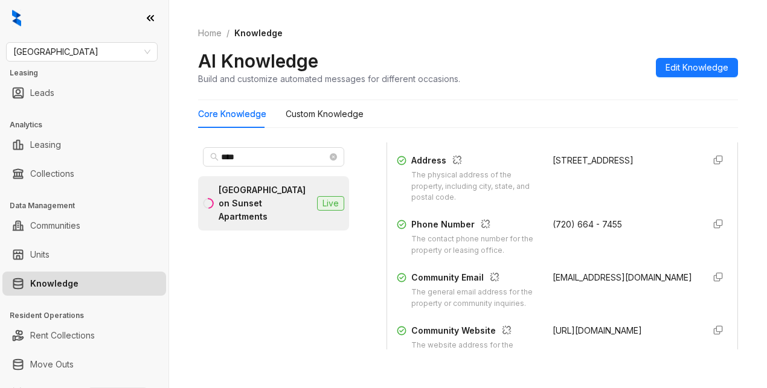
scroll to position [205, 0]
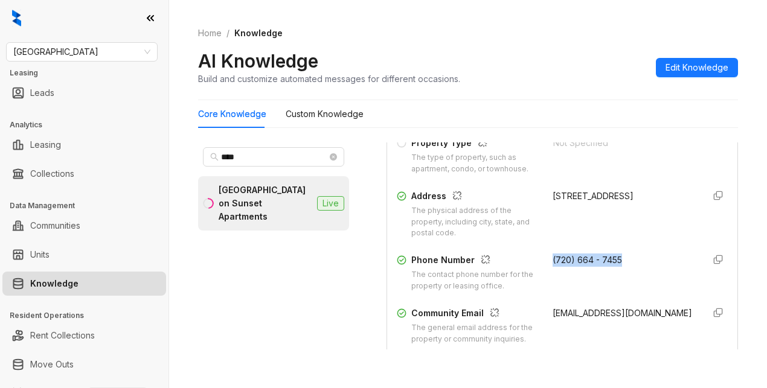
drag, startPoint x: 538, startPoint y: 272, endPoint x: 608, endPoint y: 273, distance: 69.4
click at [608, 273] on div "(720) 664 - 7455" at bounding box center [622, 273] width 141 height 39
copy span "(720) 664 - 7455"
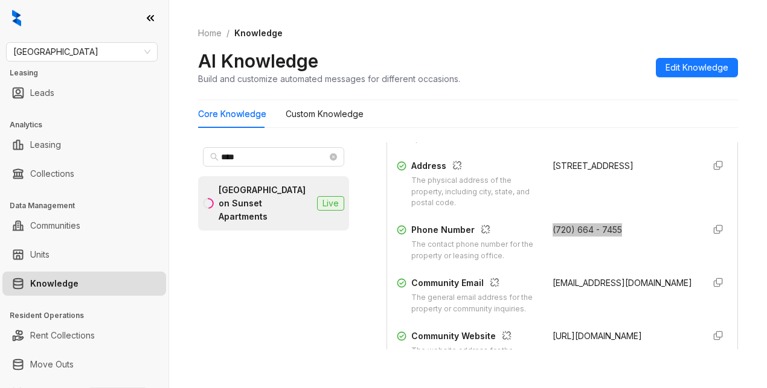
scroll to position [386, 0]
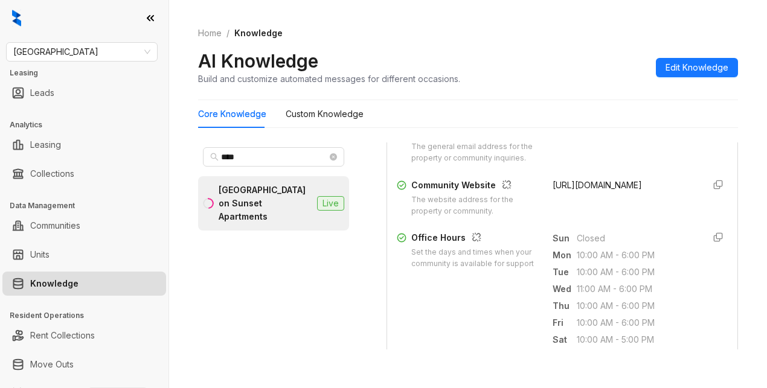
click at [592, 164] on div "leasing@rockpeakonsunsetapartments.com" at bounding box center [622, 145] width 141 height 39
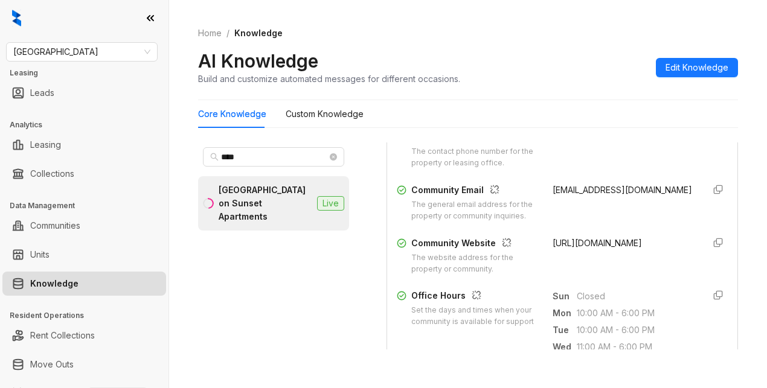
scroll to position [325, 0]
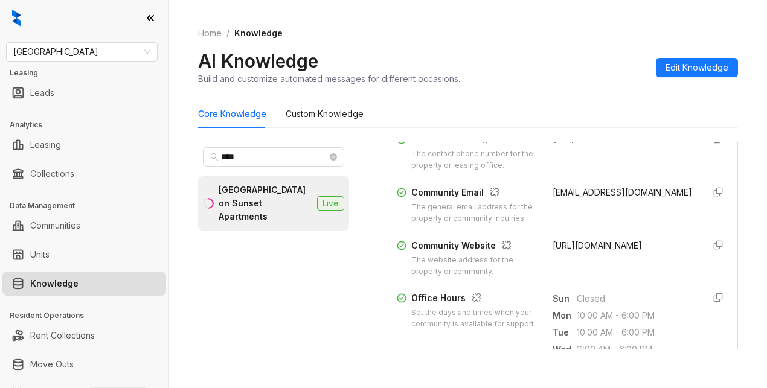
drag, startPoint x: 538, startPoint y: 203, endPoint x: 601, endPoint y: 220, distance: 65.0
click at [601, 220] on div "Community Email The general email address for the property or community inquiri…" at bounding box center [562, 205] width 331 height 39
copy span "leasing@rockpeakonsunsetapartments.com"
click at [553, 75] on div "AI Knowledge Build and customize automated messages for different occasions. Ed…" at bounding box center [468, 67] width 540 height 36
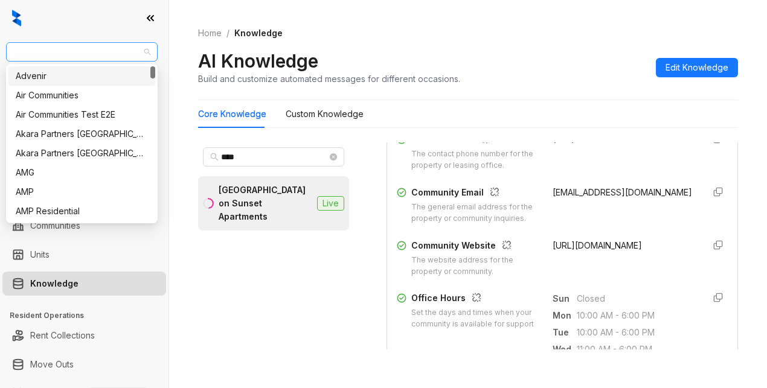
click at [65, 51] on span "Fairfield" at bounding box center [81, 52] width 137 height 18
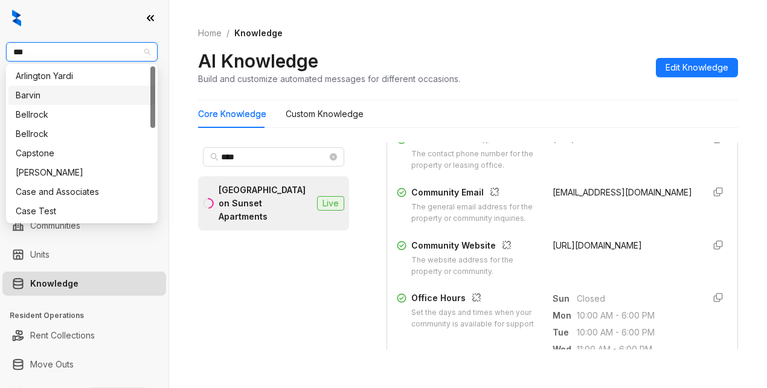
type input "****"
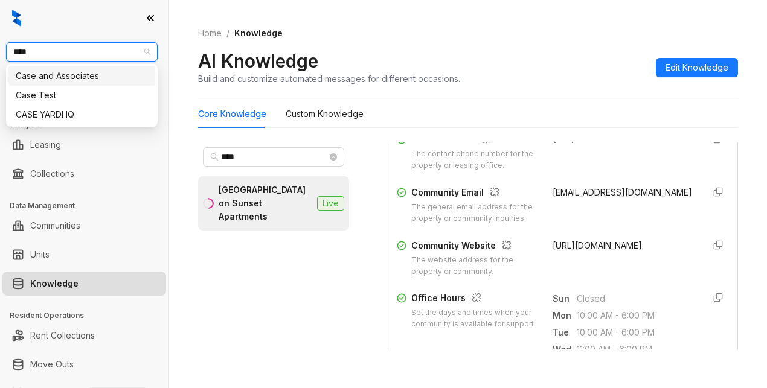
click at [100, 78] on div "Case and Associates" at bounding box center [82, 75] width 132 height 13
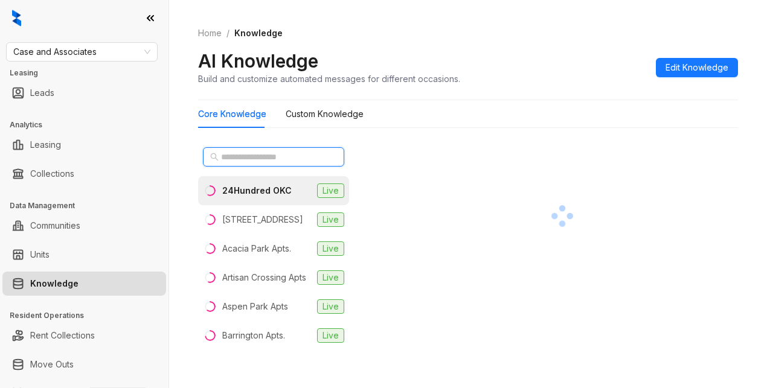
click at [230, 161] on input "text" at bounding box center [274, 156] width 106 height 13
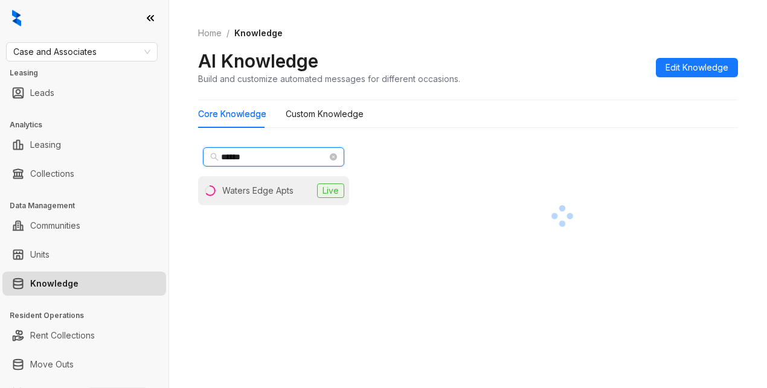
type input "******"
click at [249, 187] on div "Waters Edge Apts" at bounding box center [257, 190] width 71 height 13
click at [541, 48] on div "Home / Knowledge AI Knowledge Build and customize automated messages for differ…" at bounding box center [468, 56] width 540 height 88
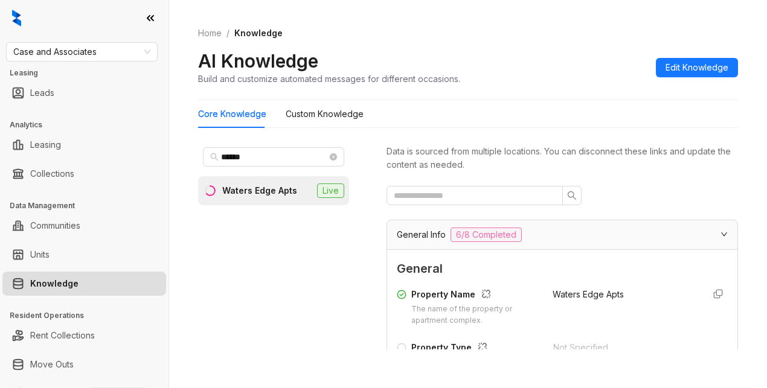
click at [564, 74] on div "AI Knowledge Build and customize automated messages for different occasions. Ed…" at bounding box center [468, 67] width 540 height 36
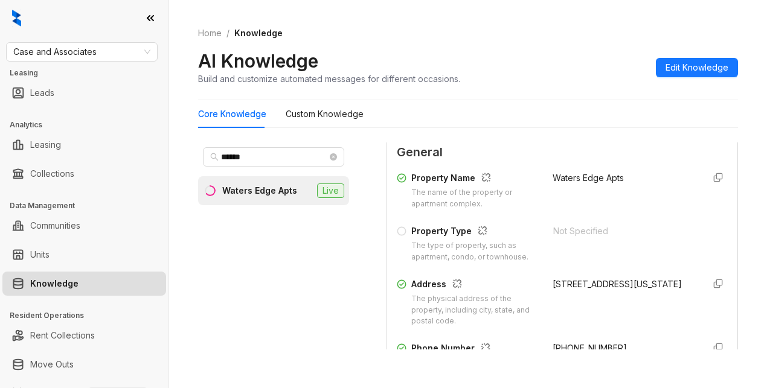
scroll to position [181, 0]
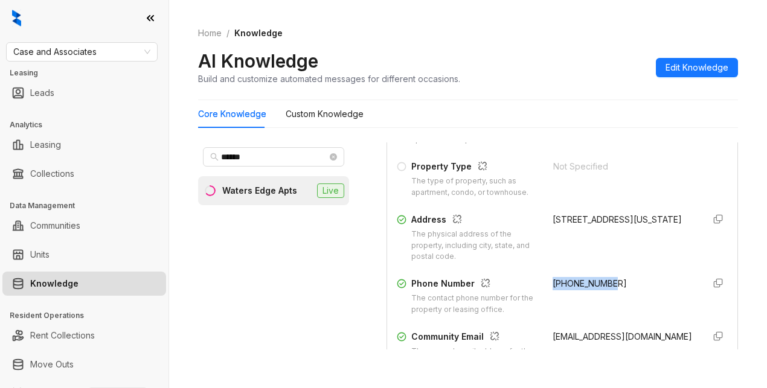
drag, startPoint x: 535, startPoint y: 293, endPoint x: 615, endPoint y: 296, distance: 79.7
click at [615, 296] on div "Phone Number The contact phone number for the property or leasing office. [PHON…" at bounding box center [562, 296] width 331 height 39
copy span "[PHONE_NUMBER]"
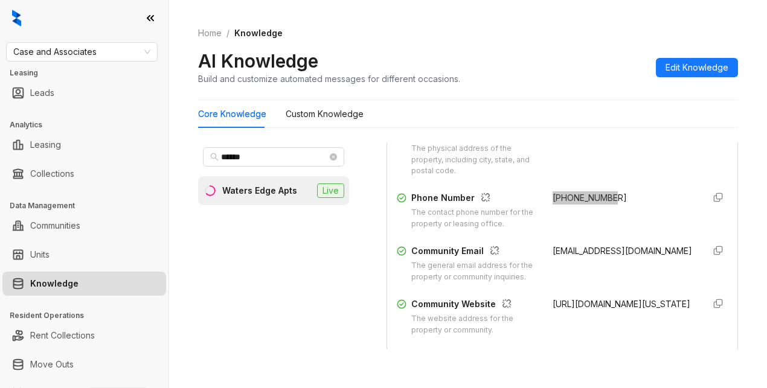
scroll to position [302, 0]
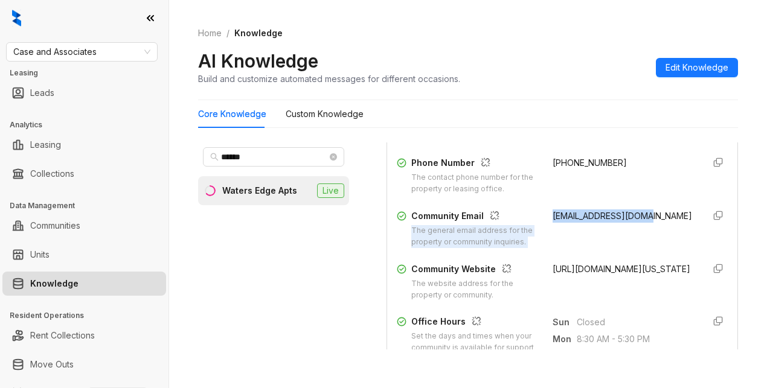
drag, startPoint x: 545, startPoint y: 234, endPoint x: 633, endPoint y: 235, distance: 88.1
click at [633, 235] on div "Community Email The general email address for the property or community inquiri…" at bounding box center [562, 228] width 331 height 39
click at [628, 241] on div "watersedge@caseusa.com" at bounding box center [622, 228] width 141 height 39
drag, startPoint x: 652, startPoint y: 224, endPoint x: 550, endPoint y: 229, distance: 101.5
click at [552, 231] on div "watersedge@caseusa.com" at bounding box center [622, 228] width 141 height 39
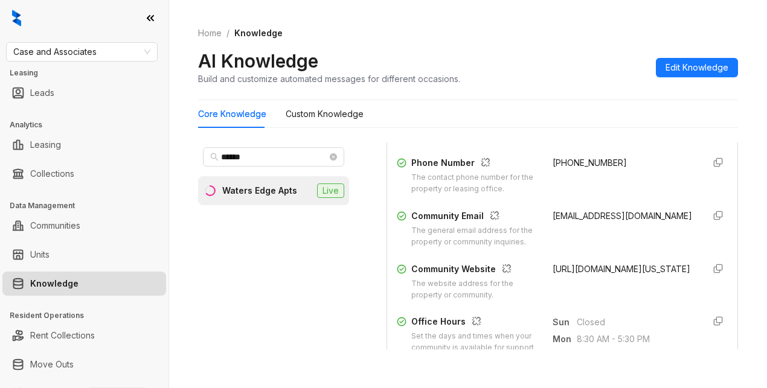
drag, startPoint x: 550, startPoint y: 229, endPoint x: 541, endPoint y: 232, distance: 10.1
click at [552, 232] on div "watersedge@caseusa.com" at bounding box center [622, 228] width 141 height 39
drag, startPoint x: 537, startPoint y: 228, endPoint x: 627, endPoint y: 228, distance: 89.9
click at [644, 232] on div "Community Email The general email address for the property or community inquiri…" at bounding box center [562, 228] width 331 height 39
copy span "watersedge@caseusa.com"
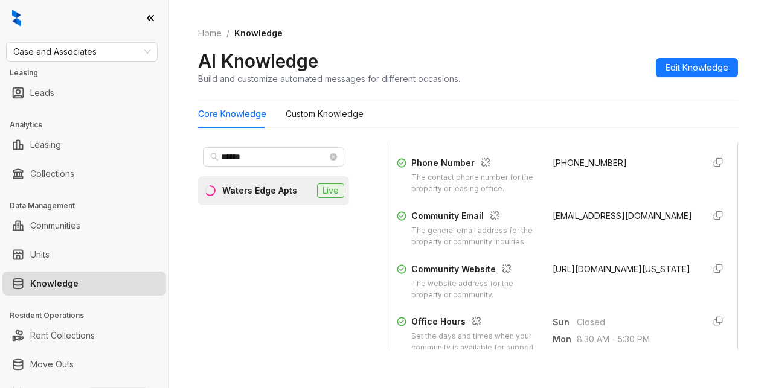
click at [547, 83] on div "AI Knowledge Build and customize automated messages for different occasions. Ed…" at bounding box center [468, 67] width 540 height 36
click at [557, 51] on div "AI Knowledge Build and customize automated messages for different occasions. Ed…" at bounding box center [468, 67] width 540 height 36
click at [547, 39] on ol "Home / Knowledge" at bounding box center [468, 33] width 540 height 13
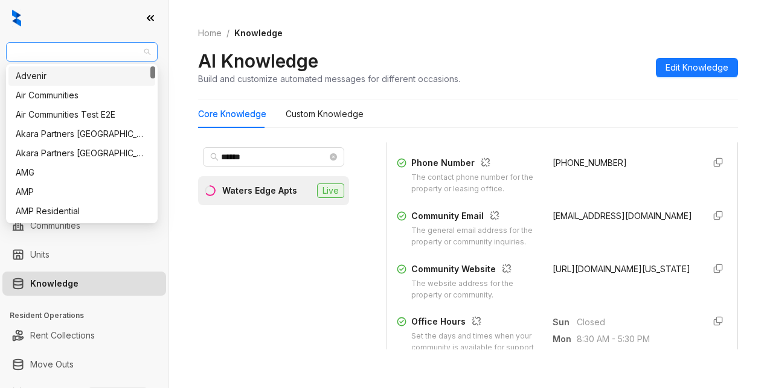
drag, startPoint x: 91, startPoint y: 47, endPoint x: 97, endPoint y: 48, distance: 6.2
click at [94, 48] on span "Case and Associates" at bounding box center [81, 52] width 137 height 18
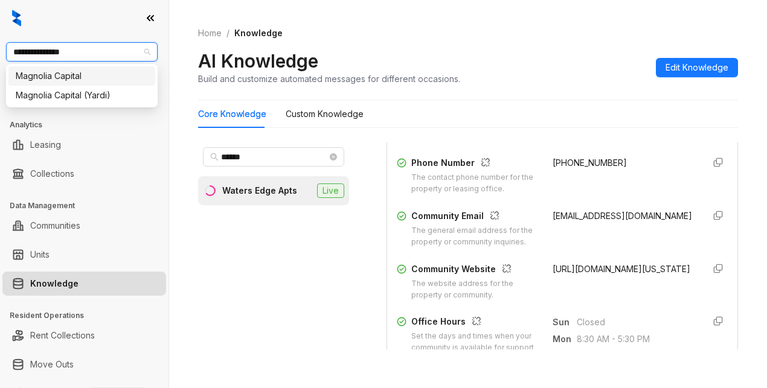
type input "**********"
click at [72, 78] on div "Magnolia Capital" at bounding box center [82, 75] width 132 height 13
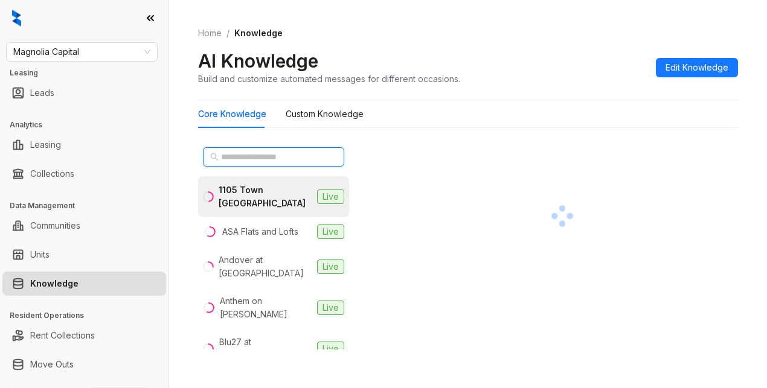
click at [261, 154] on input "text" at bounding box center [274, 156] width 106 height 13
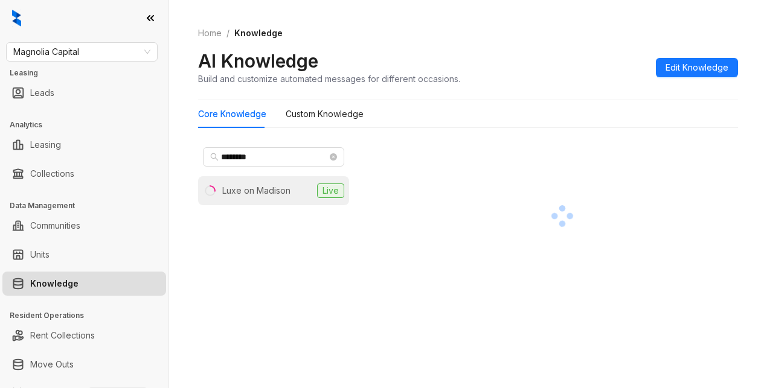
click at [257, 189] on div "Luxe on Madison" at bounding box center [256, 190] width 68 height 13
click at [265, 191] on div "Luxe on Madison" at bounding box center [258, 190] width 73 height 13
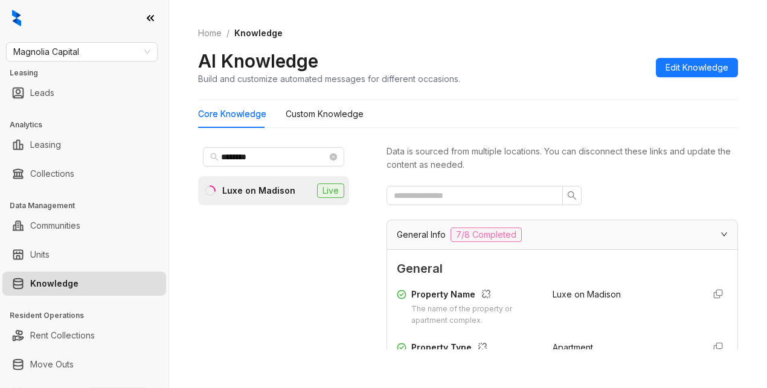
drag, startPoint x: 569, startPoint y: 92, endPoint x: 557, endPoint y: 85, distance: 14.1
click at [567, 90] on div "Home / Knowledge AI Knowledge Build and customize automated messages for differ…" at bounding box center [468, 56] width 540 height 88
click at [279, 193] on div "Luxe on Madison" at bounding box center [258, 190] width 73 height 13
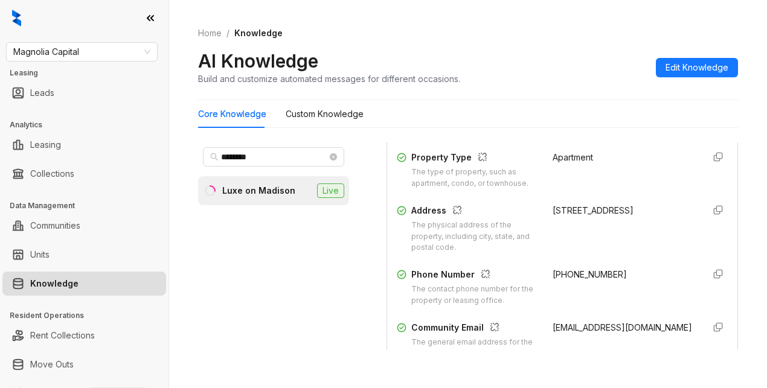
scroll to position [302, 0]
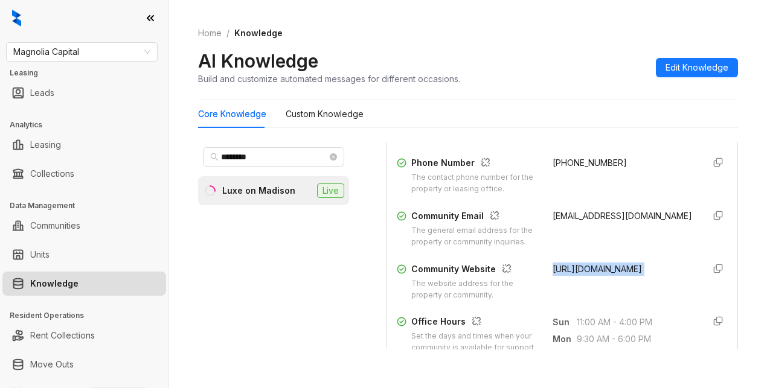
drag, startPoint x: 537, startPoint y: 290, endPoint x: 662, endPoint y: 305, distance: 125.2
click at [682, 301] on div "Community Website The website address for the property or community. [URL][DOMA…" at bounding box center [562, 282] width 331 height 39
copy form "[URL][DOMAIN_NAME]"
click at [555, 48] on div "Home / Knowledge AI Knowledge Build and customize automated messages for differ…" at bounding box center [468, 56] width 540 height 88
click at [584, 93] on div "Home / Knowledge AI Knowledge Build and customize automated messages for differ…" at bounding box center [468, 56] width 540 height 88
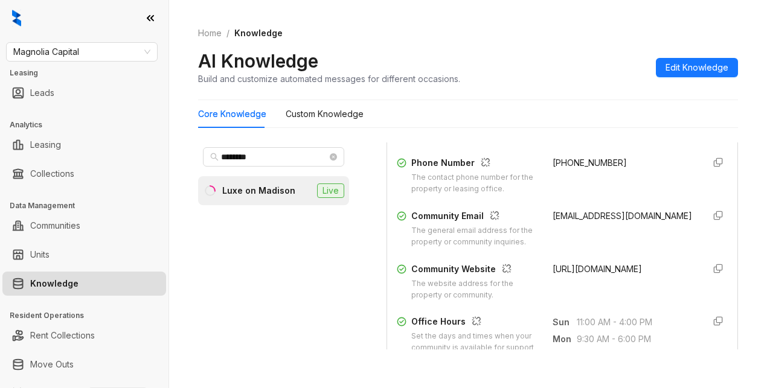
click at [562, 62] on div "AI Knowledge Build and customize automated messages for different occasions. Ed…" at bounding box center [468, 67] width 540 height 36
drag, startPoint x: 263, startPoint y: 159, endPoint x: 180, endPoint y: 154, distance: 83.4
click at [180, 154] on div "Home / Knowledge AI Knowledge Build and customize automated messages for differ…" at bounding box center [468, 194] width 598 height 388
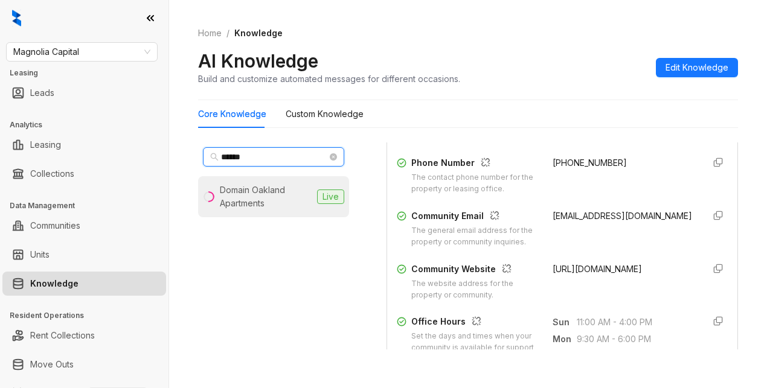
type input "******"
click at [232, 201] on div "Domain Oakland Apartments" at bounding box center [266, 196] width 92 height 27
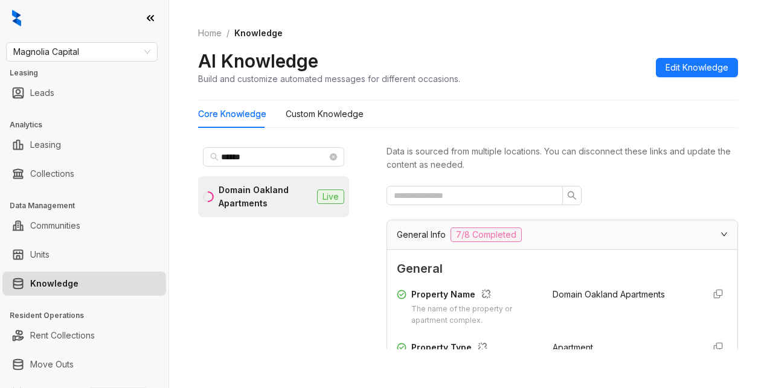
click at [630, 183] on div "Data is sourced from multiple locations. You can disconnect these links and upd…" at bounding box center [561, 245] width 351 height 207
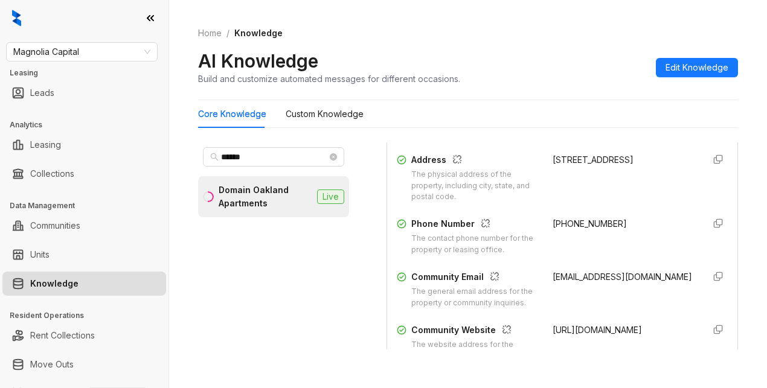
scroll to position [241, 0]
drag, startPoint x: 535, startPoint y: 235, endPoint x: 604, endPoint y: 234, distance: 68.8
click at [604, 234] on div "Phone Number The contact phone number for the property or leasing office. +1510…" at bounding box center [562, 236] width 331 height 39
copy span "+15106166954"
click at [545, 59] on div "AI Knowledge Build and customize automated messages for different occasions. Ed…" at bounding box center [468, 67] width 540 height 36
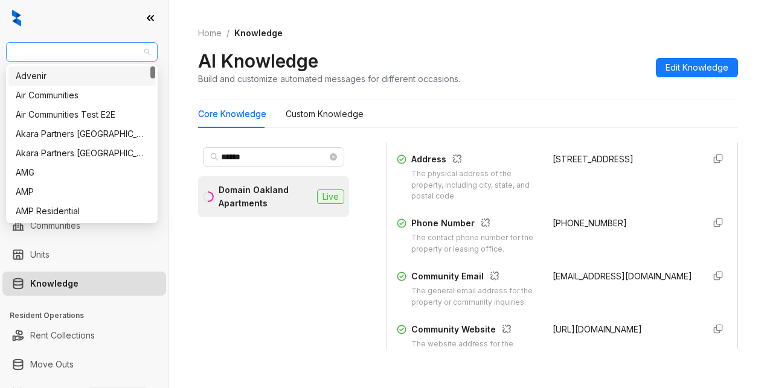
click at [88, 52] on span "Magnolia Capital" at bounding box center [81, 52] width 137 height 18
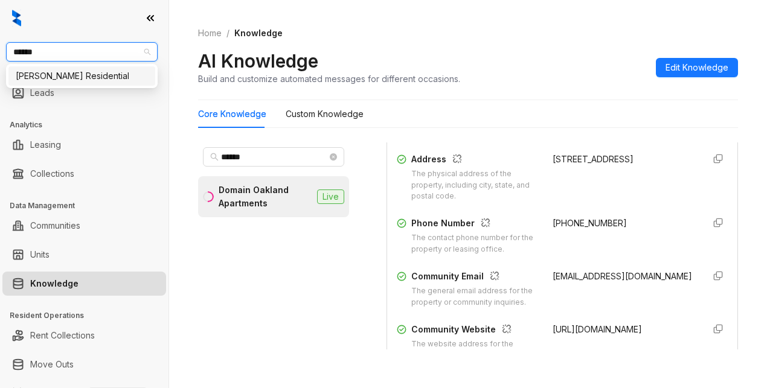
type input "*******"
click at [69, 83] on div "[PERSON_NAME] Residential" at bounding box center [81, 75] width 147 height 19
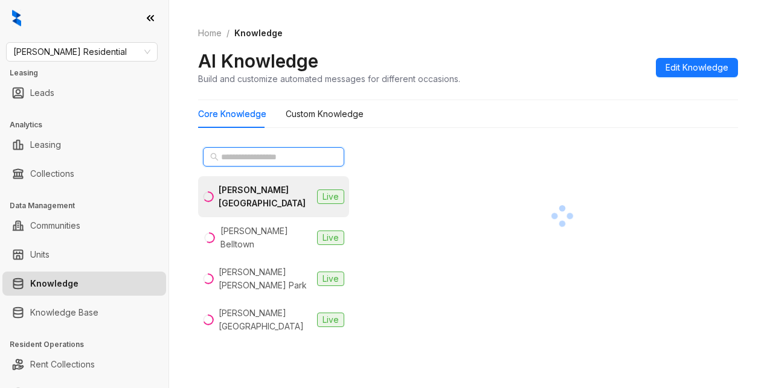
click at [251, 159] on input "text" at bounding box center [274, 156] width 106 height 13
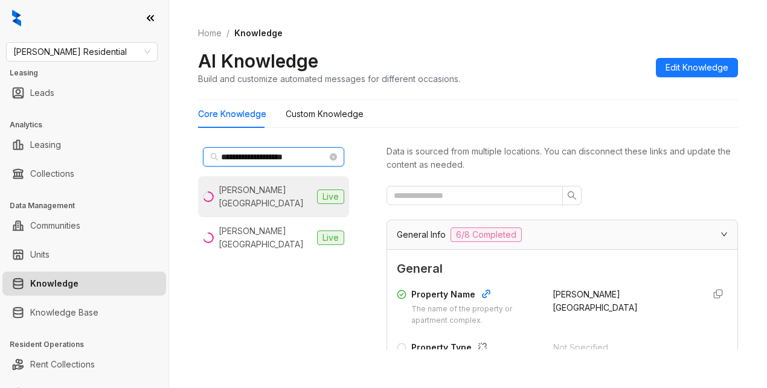
type input "**********"
click at [229, 191] on div "[PERSON_NAME][GEOGRAPHIC_DATA]" at bounding box center [265, 196] width 94 height 27
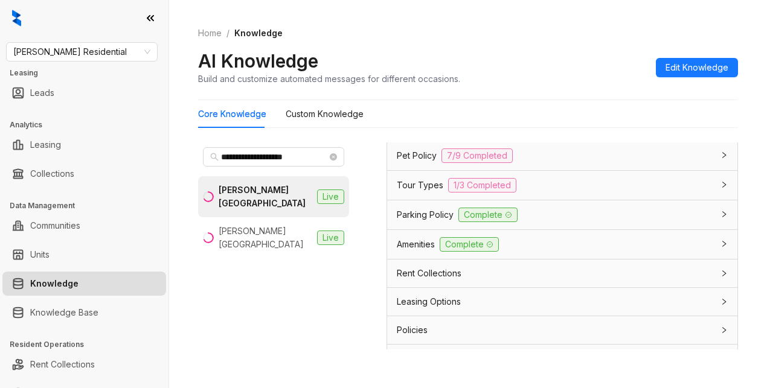
scroll to position [1069, 0]
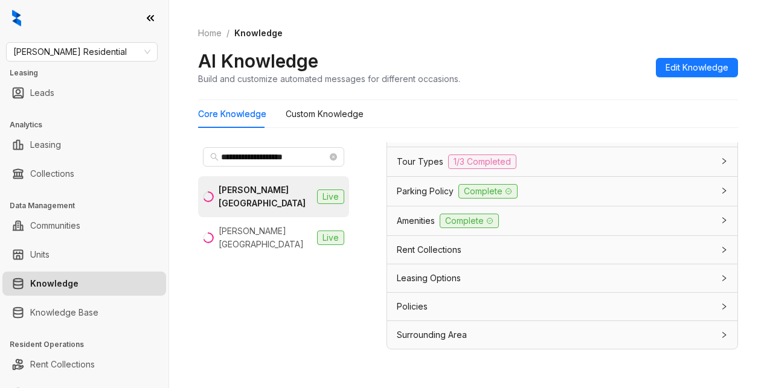
click at [479, 279] on div "Leasing Options" at bounding box center [555, 278] width 316 height 13
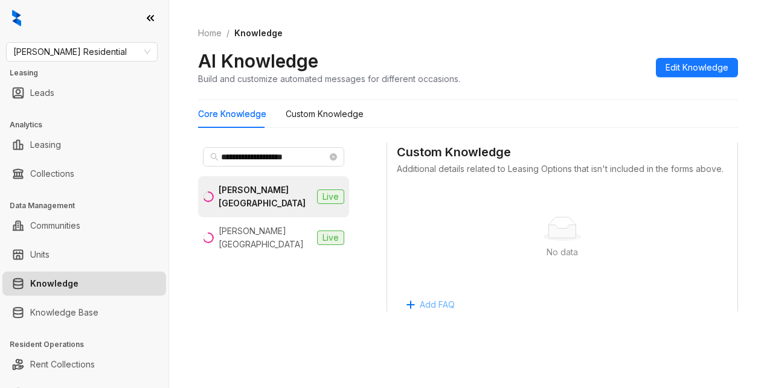
scroll to position [1152, 0]
click at [325, 117] on Knowledge "Custom Knowledge" at bounding box center [324, 113] width 78 height 13
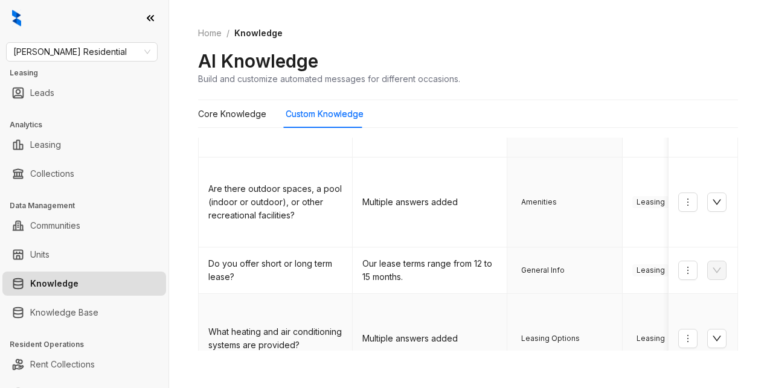
scroll to position [241, 0]
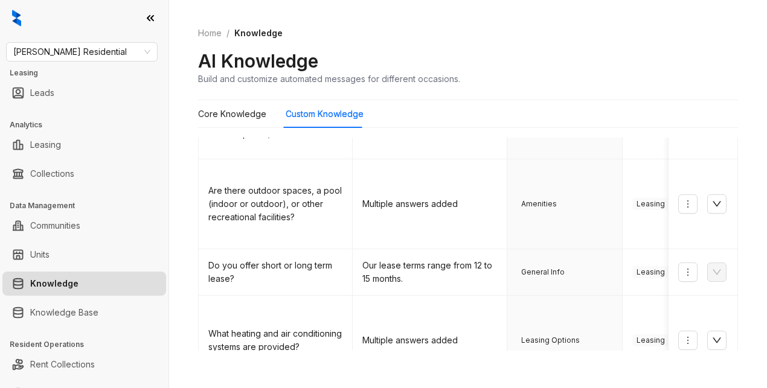
click at [560, 65] on div "AI Knowledge Build and customize automated messages for different occasions." at bounding box center [468, 67] width 540 height 36
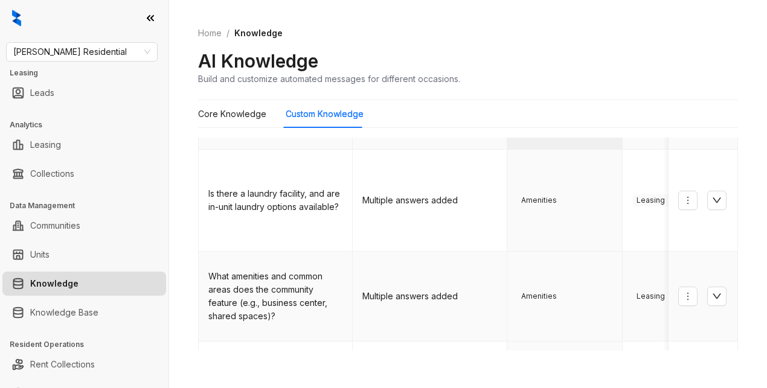
scroll to position [0, 0]
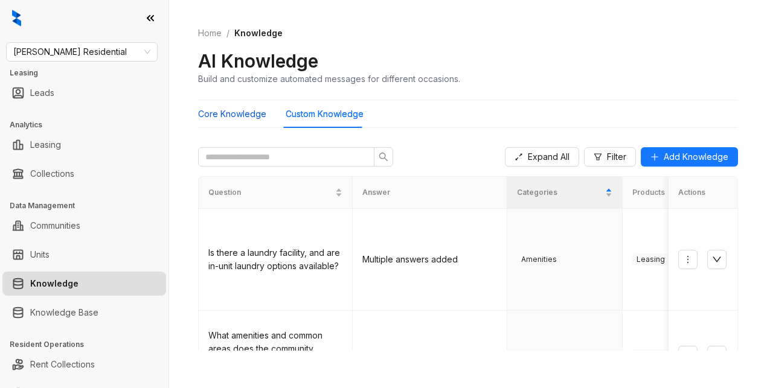
click at [228, 113] on Knowledge "Core Knowledge" at bounding box center [232, 113] width 68 height 13
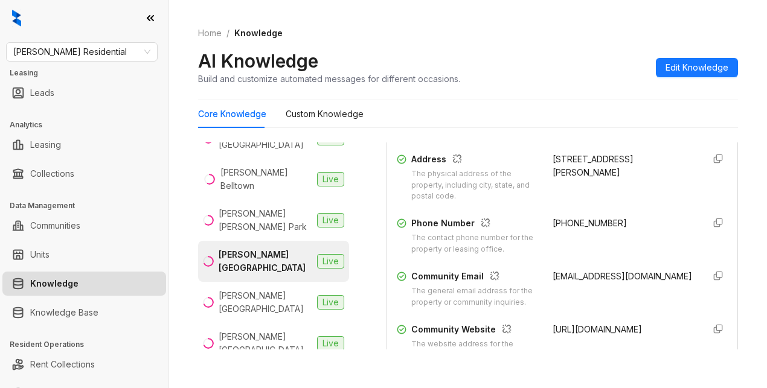
scroll to position [60, 0]
drag, startPoint x: 537, startPoint y: 55, endPoint x: 523, endPoint y: 66, distance: 18.1
click at [537, 57] on div "AI Knowledge Build and customize automated messages for different occasions. Ed…" at bounding box center [468, 67] width 540 height 36
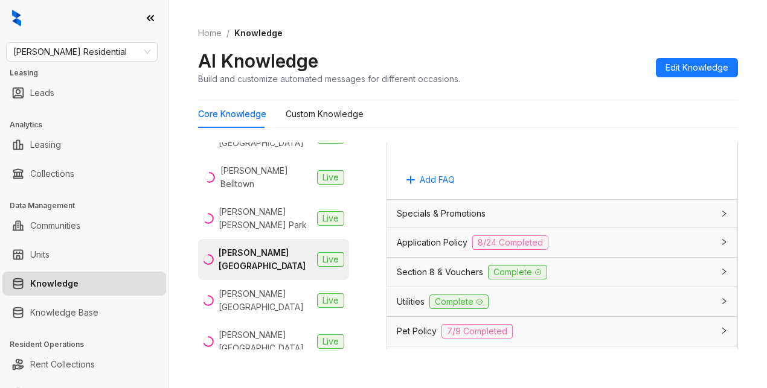
scroll to position [905, 0]
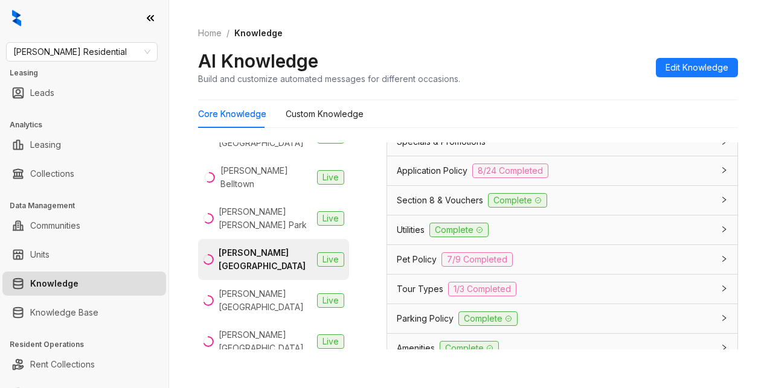
click at [408, 177] on span "Application Policy" at bounding box center [432, 170] width 71 height 13
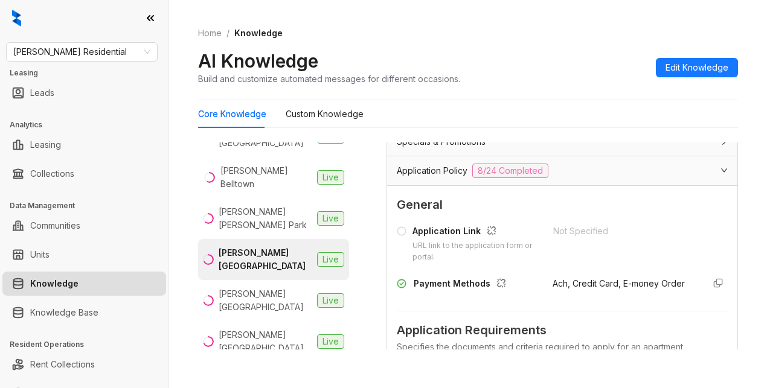
click at [408, 177] on span "Application Policy" at bounding box center [432, 170] width 71 height 13
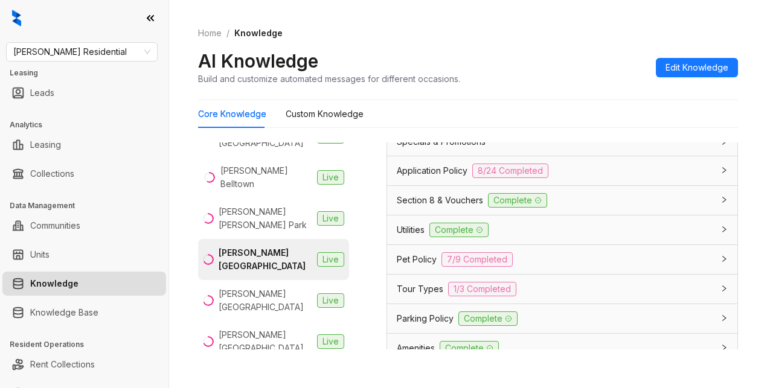
click at [408, 177] on span "Application Policy" at bounding box center [432, 170] width 71 height 13
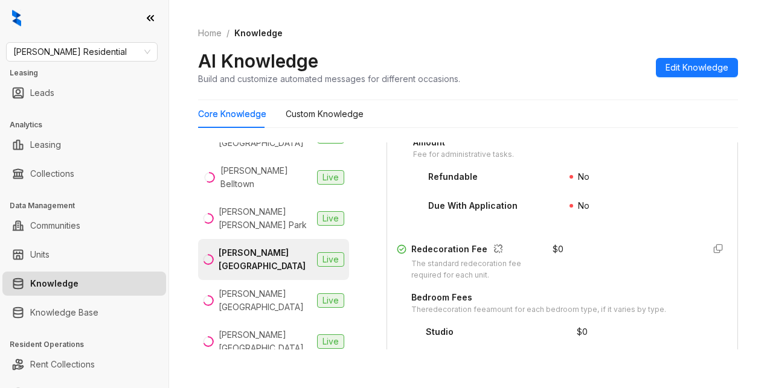
scroll to position [1931, 0]
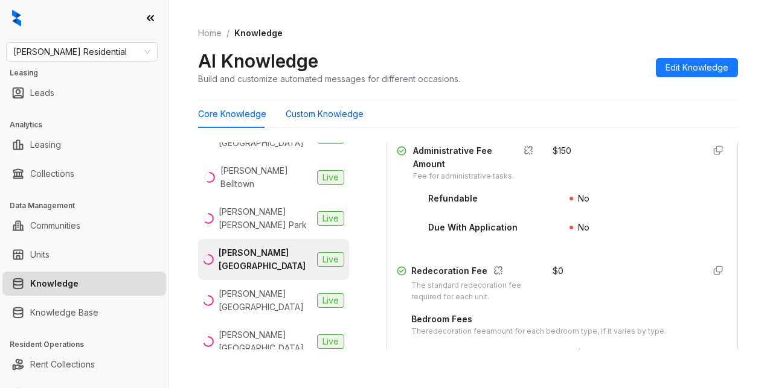
click at [322, 116] on Knowledge "Custom Knowledge" at bounding box center [324, 113] width 78 height 13
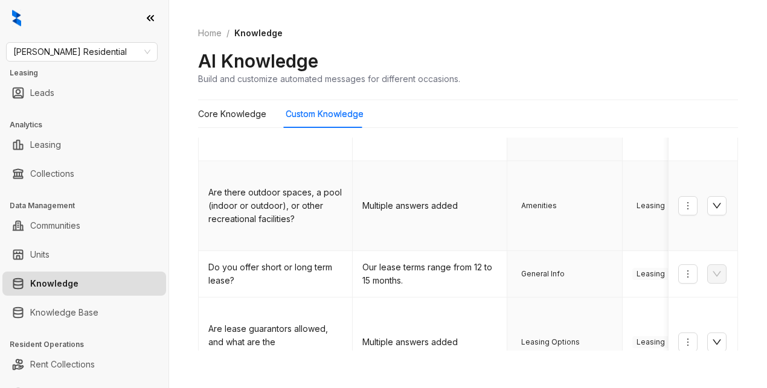
scroll to position [241, 0]
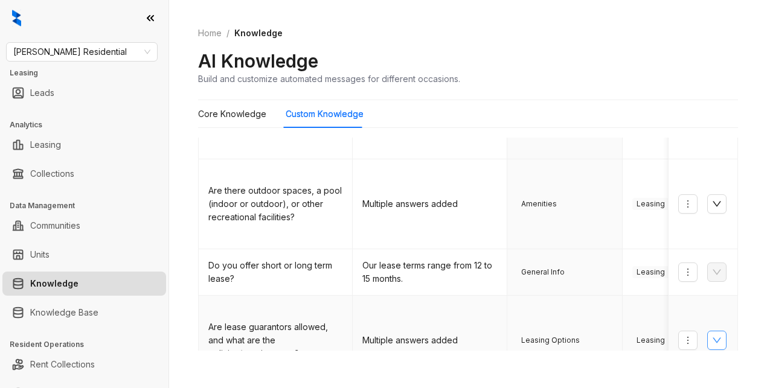
click at [712, 336] on icon "down" at bounding box center [717, 341] width 10 height 10
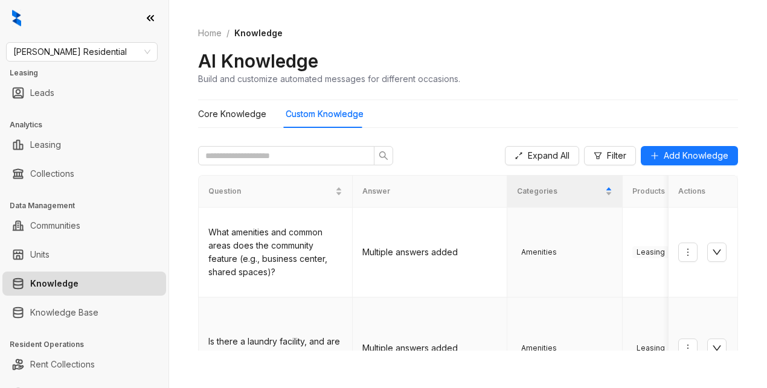
scroll to position [0, 0]
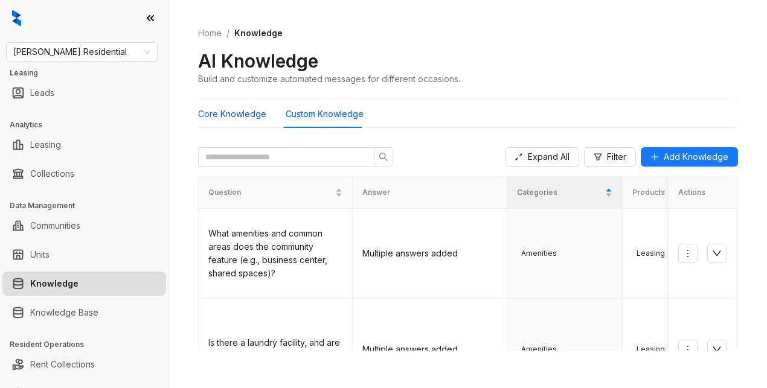
click at [238, 118] on Knowledge "Core Knowledge" at bounding box center [232, 113] width 68 height 13
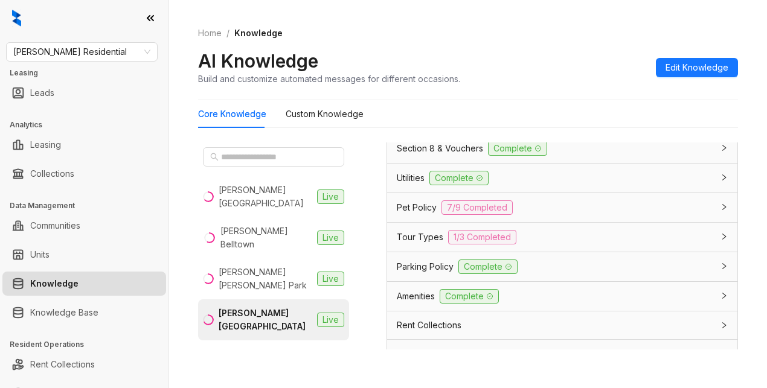
scroll to position [966, 0]
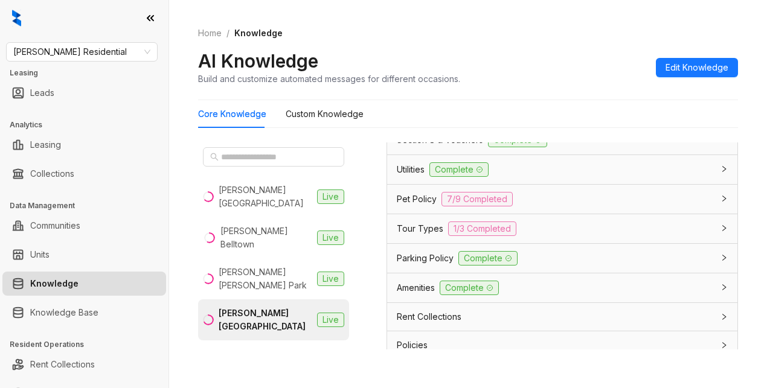
click at [411, 265] on span "Parking Policy" at bounding box center [425, 258] width 57 height 13
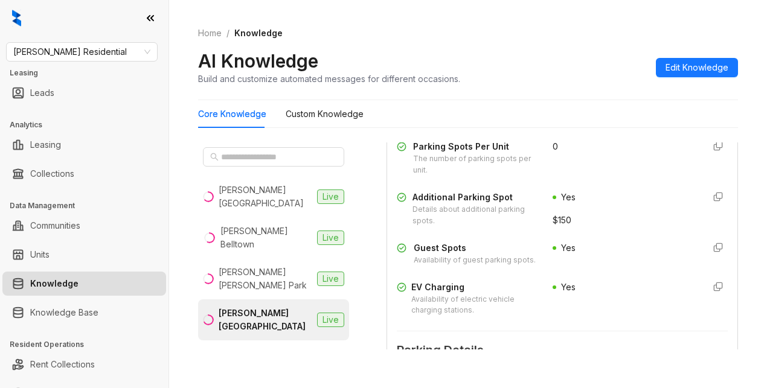
scroll to position [1268, 0]
drag, startPoint x: 627, startPoint y: 302, endPoint x: 637, endPoint y: 270, distance: 33.4
click at [630, 265] on div "Yes" at bounding box center [622, 252] width 141 height 25
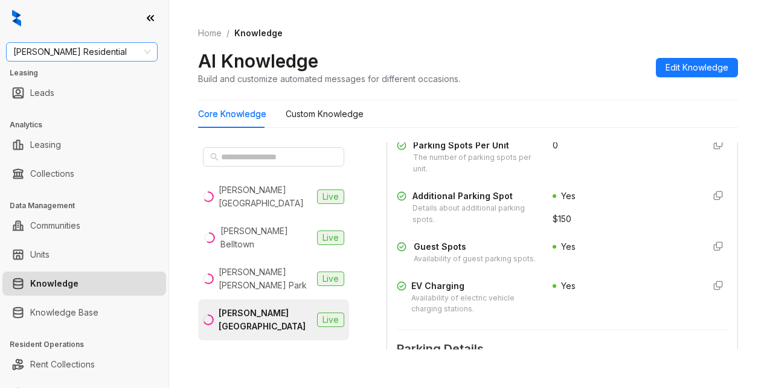
click at [101, 59] on span "Griffis Residential" at bounding box center [81, 52] width 137 height 18
type input "********"
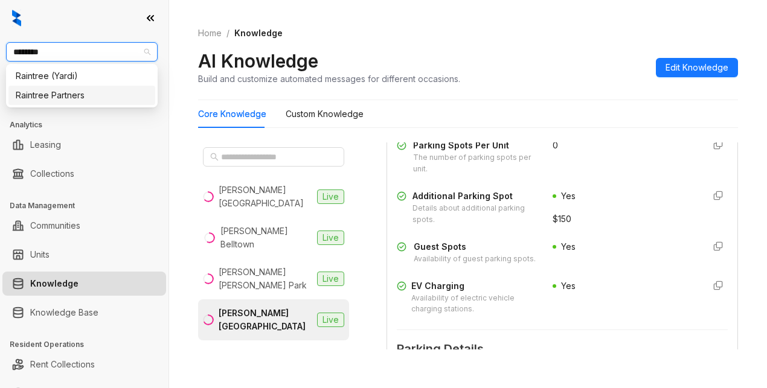
click at [21, 92] on div "Raintree Partners" at bounding box center [82, 95] width 132 height 13
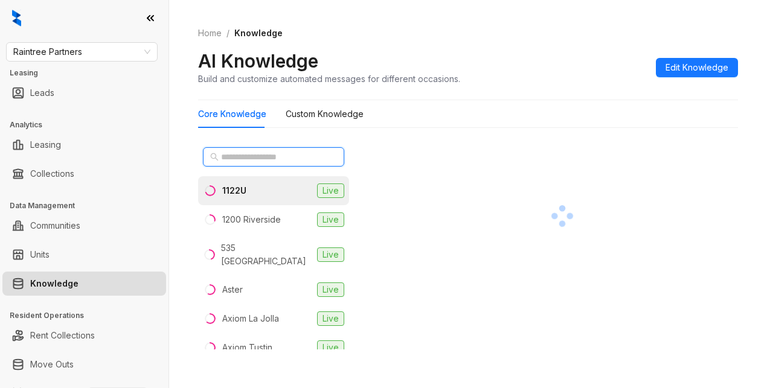
click at [255, 156] on input "text" at bounding box center [274, 156] width 106 height 13
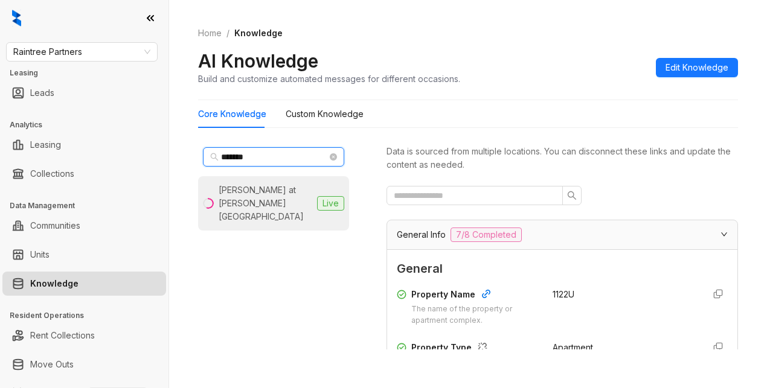
type input "*******"
click at [230, 206] on div "[PERSON_NAME] at [PERSON_NAME][GEOGRAPHIC_DATA]" at bounding box center [265, 203] width 94 height 40
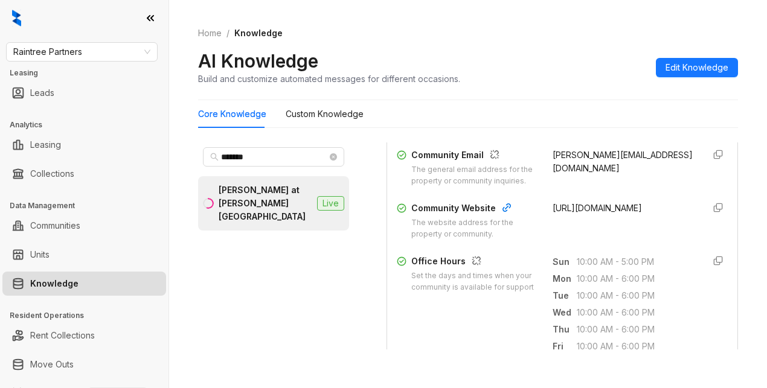
scroll to position [362, 0]
drag, startPoint x: 538, startPoint y: 229, endPoint x: 630, endPoint y: 248, distance: 93.8
click at [630, 242] on div "Community Website The website address for the property or community. [URL][DOMA…" at bounding box center [562, 222] width 331 height 39
copy span "[URL][DOMAIN_NAME]"
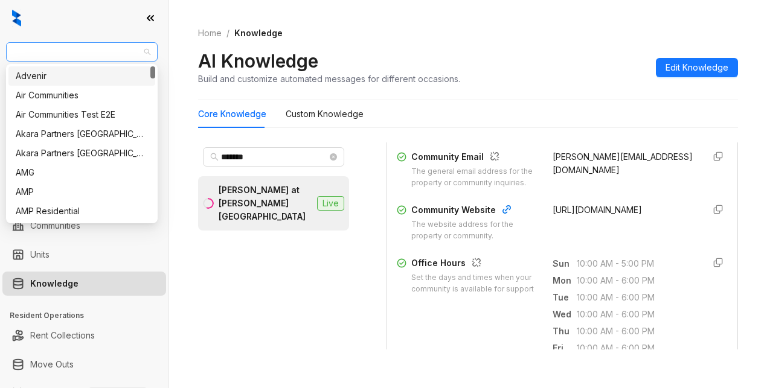
click at [83, 47] on span "Raintree Partners" at bounding box center [81, 52] width 137 height 18
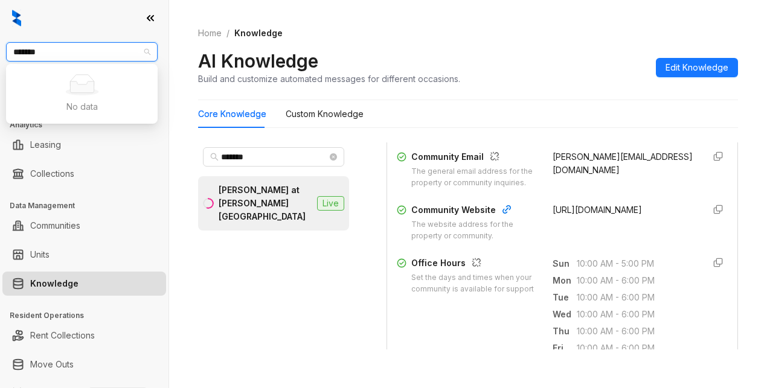
click at [50, 47] on input "*******" at bounding box center [76, 52] width 126 height 18
drag, startPoint x: 37, startPoint y: 60, endPoint x: -47, endPoint y: 62, distance: 83.9
click at [0, 62] on html "******* Raintree Partners Leasing Leads Analytics Leasing Collections Data Mana…" at bounding box center [383, 194] width 767 height 388
click at [40, 51] on input "*******" at bounding box center [76, 52] width 126 height 18
type input "*******"
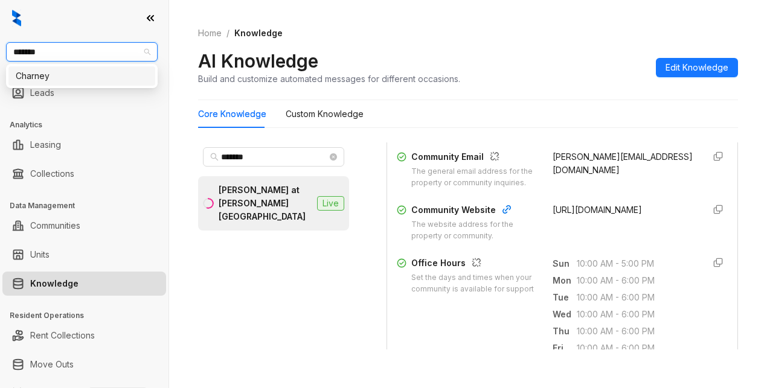
click at [45, 77] on div "Charney" at bounding box center [82, 75] width 132 height 13
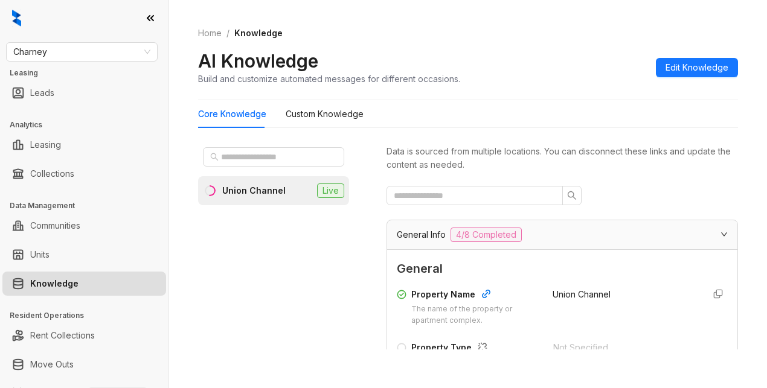
click at [277, 200] on li "Union Channel Live" at bounding box center [273, 190] width 151 height 29
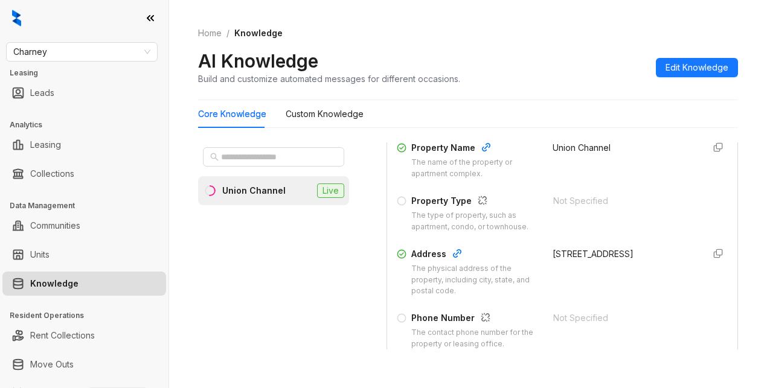
scroll to position [181, 0]
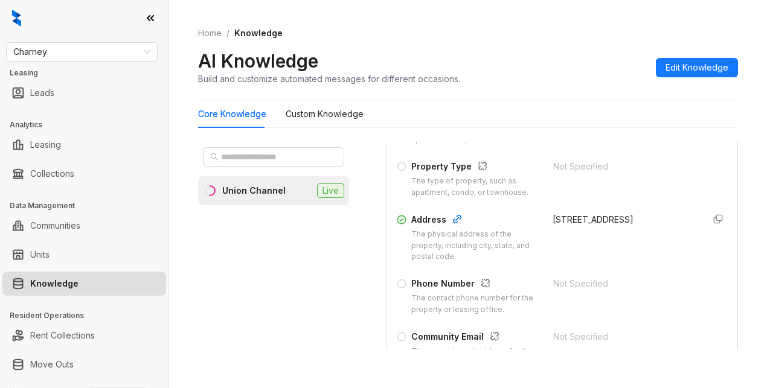
drag, startPoint x: 537, startPoint y: 229, endPoint x: 571, endPoint y: 251, distance: 41.0
click at [571, 251] on div "Address The physical address of the property, including city, state, and postal…" at bounding box center [562, 238] width 331 height 50
copy div "[STREET_ADDRESS]"
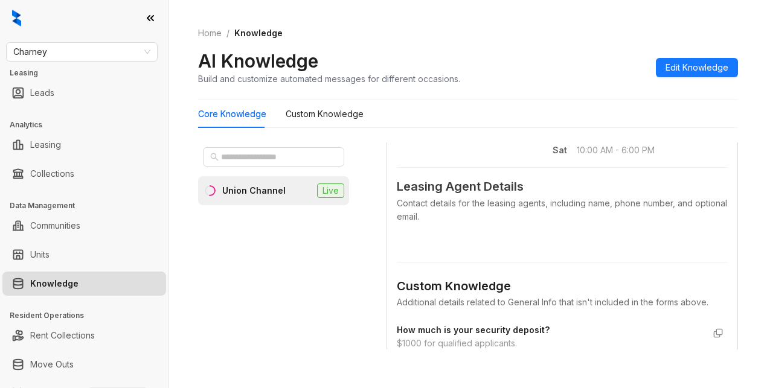
scroll to position [604, 0]
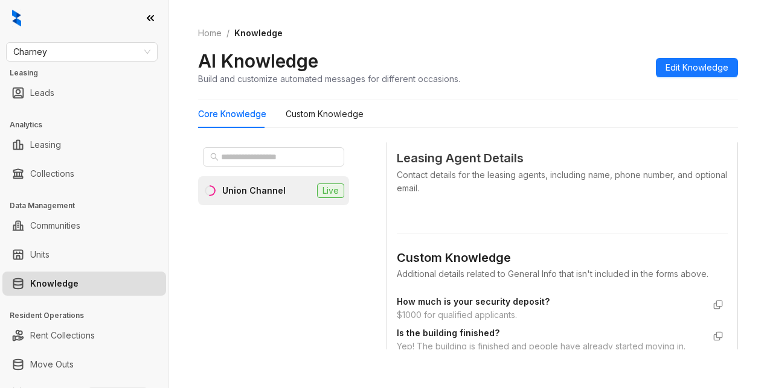
drag, startPoint x: 540, startPoint y: 13, endPoint x: 550, endPoint y: 33, distance: 21.6
click at [547, 27] on div "Home / Knowledge AI Knowledge Build and customize automated messages for differ…" at bounding box center [468, 56] width 540 height 88
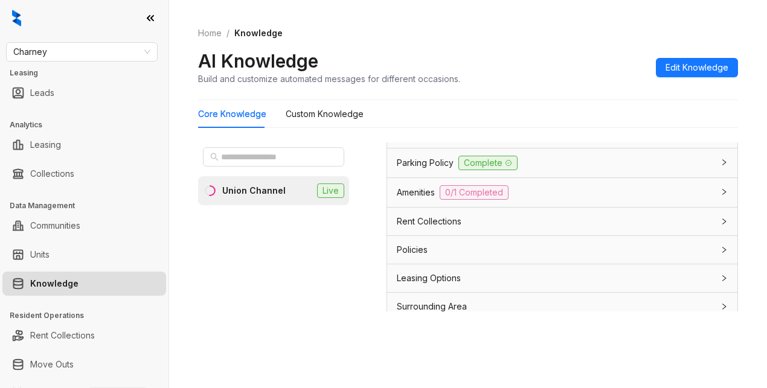
scroll to position [1092, 0]
click at [419, 141] on span "Tour Types" at bounding box center [420, 134] width 46 height 13
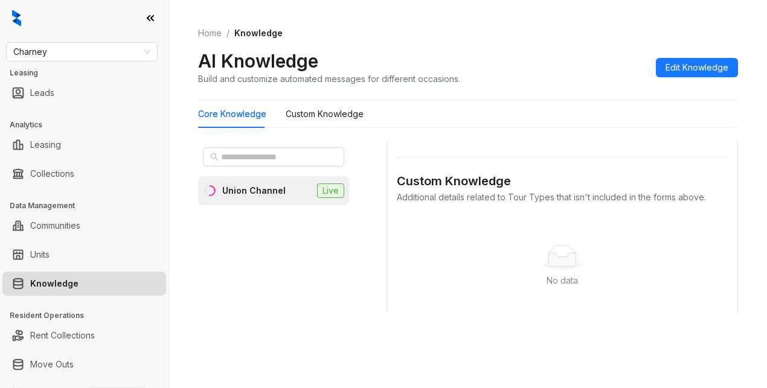
scroll to position [1273, 0]
click at [352, 112] on Knowledge "Custom Knowledge" at bounding box center [324, 113] width 78 height 13
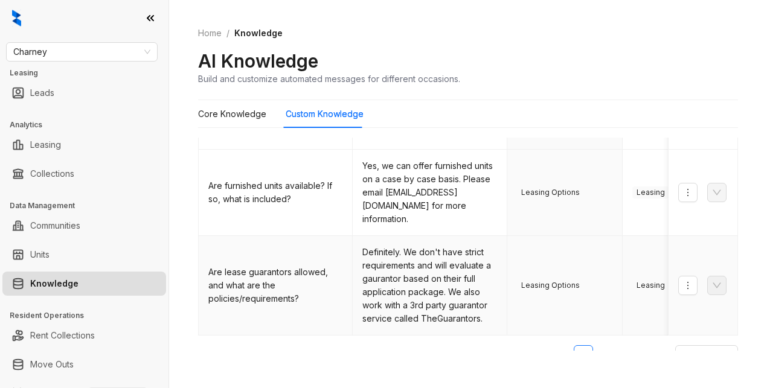
scroll to position [676, 0]
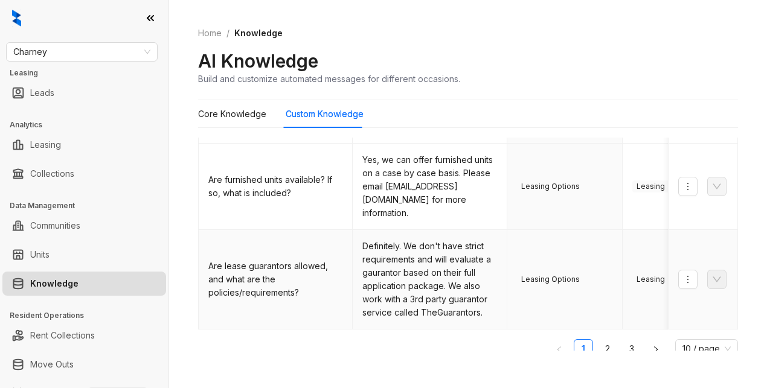
click at [552, 230] on td "Leasing Options" at bounding box center [564, 280] width 115 height 100
click at [244, 111] on Knowledge "Core Knowledge" at bounding box center [232, 113] width 68 height 13
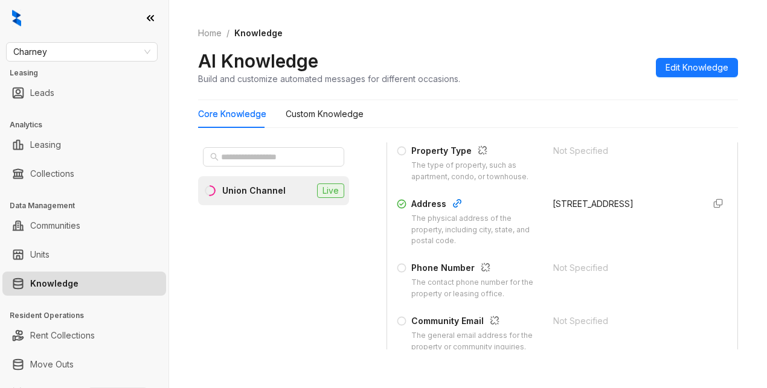
scroll to position [241, 0]
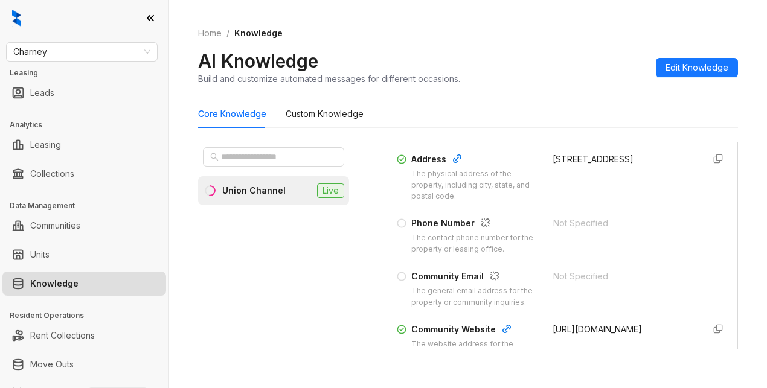
click at [618, 251] on div "Not Specified" at bounding box center [624, 236] width 142 height 39
